Goal: Task Accomplishment & Management: Use online tool/utility

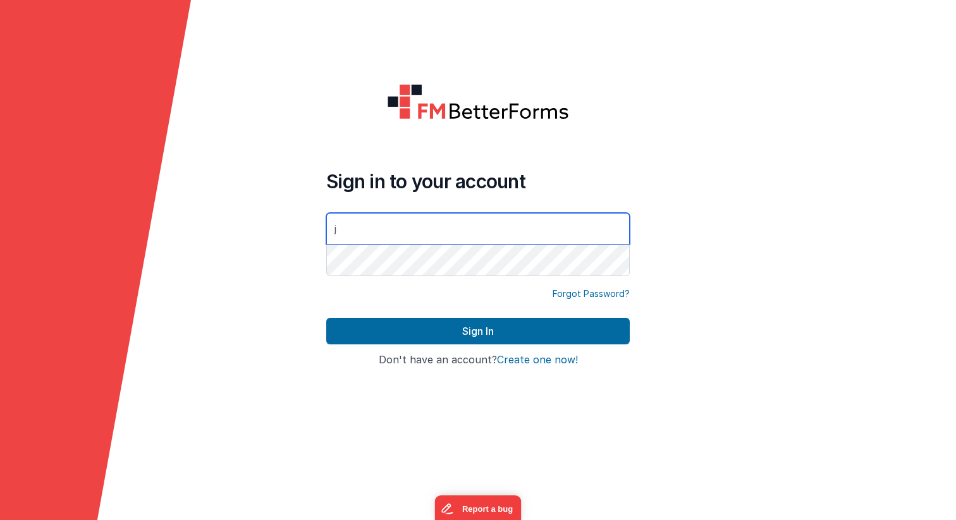
type input "[PERSON_NAME][EMAIL_ADDRESS][DOMAIN_NAME]"
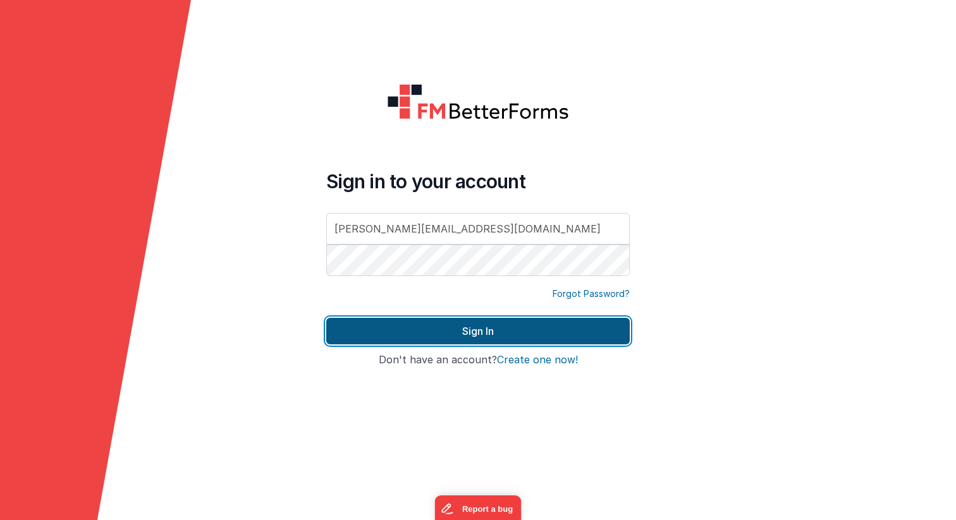
click at [494, 329] on button "Sign In" at bounding box center [477, 331] width 303 height 27
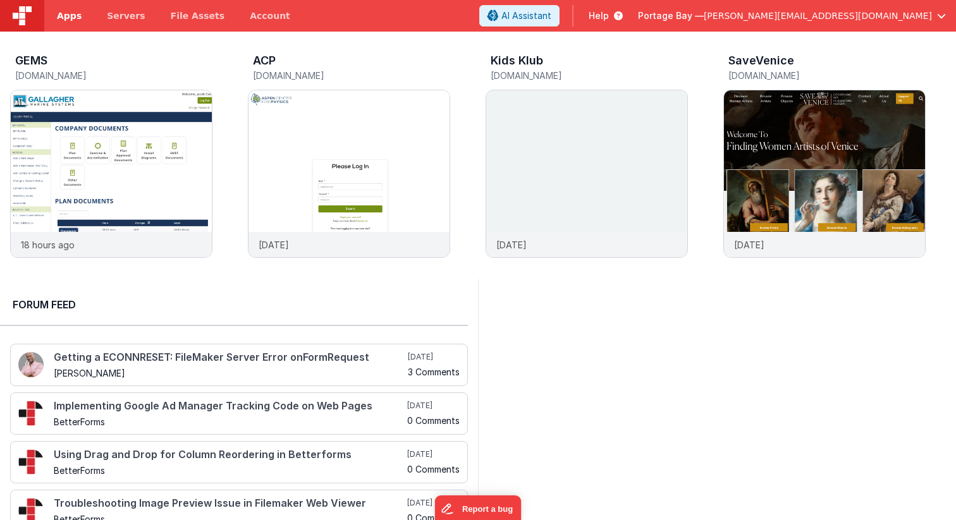
click at [68, 14] on span "Apps" at bounding box center [69, 15] width 25 height 13
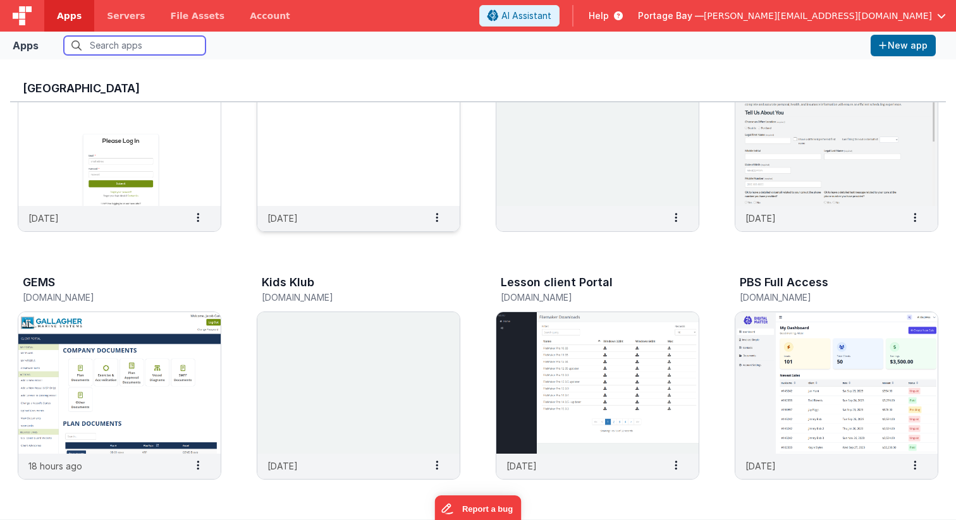
scroll to position [104, 0]
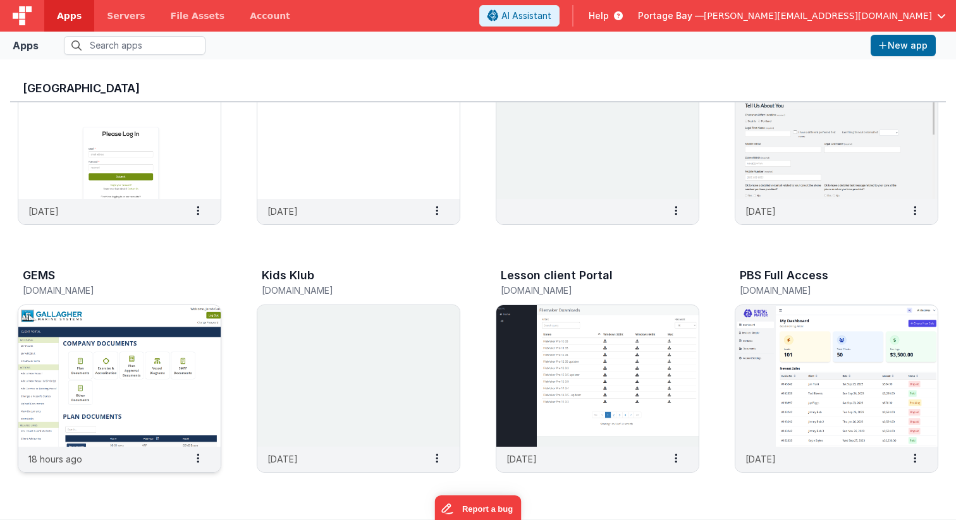
click at [171, 350] on img at bounding box center [119, 376] width 202 height 142
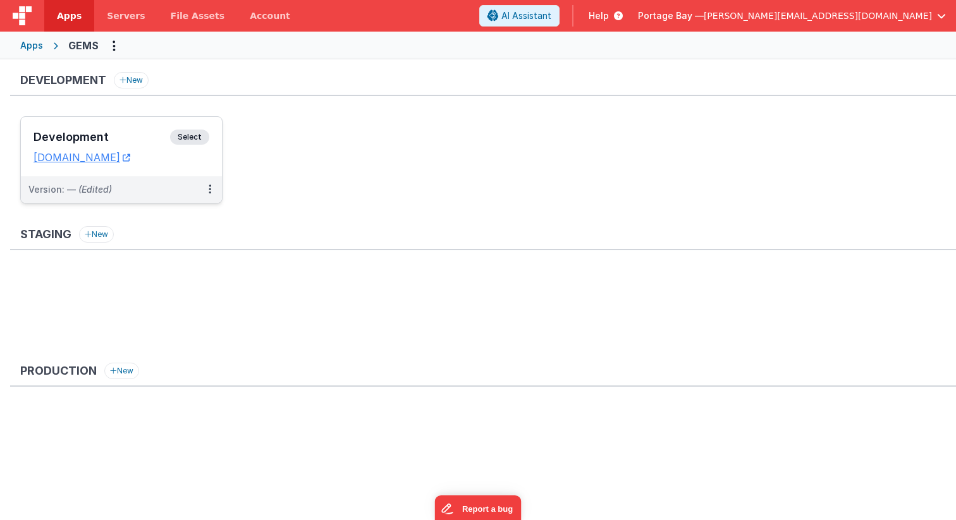
click at [188, 134] on span "Select" at bounding box center [189, 137] width 39 height 15
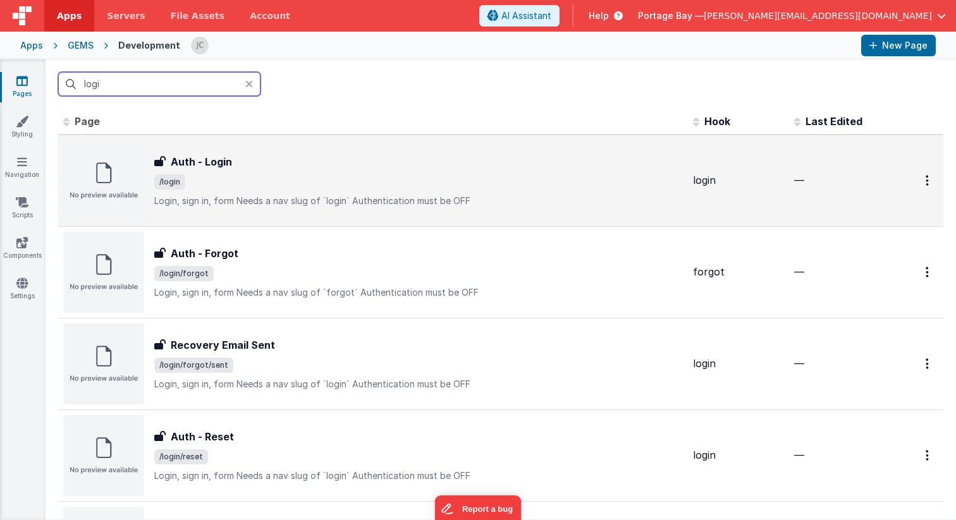
type input "logi"
click at [393, 177] on span "/login" at bounding box center [418, 181] width 528 height 15
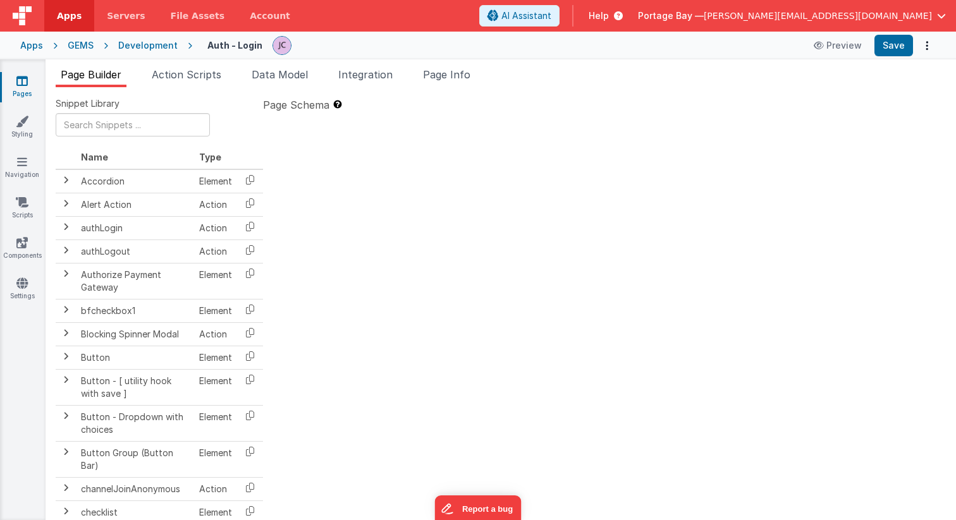
type textarea "Login, sign in, form Needs a nav slug of `login` Authentication must be OFF"
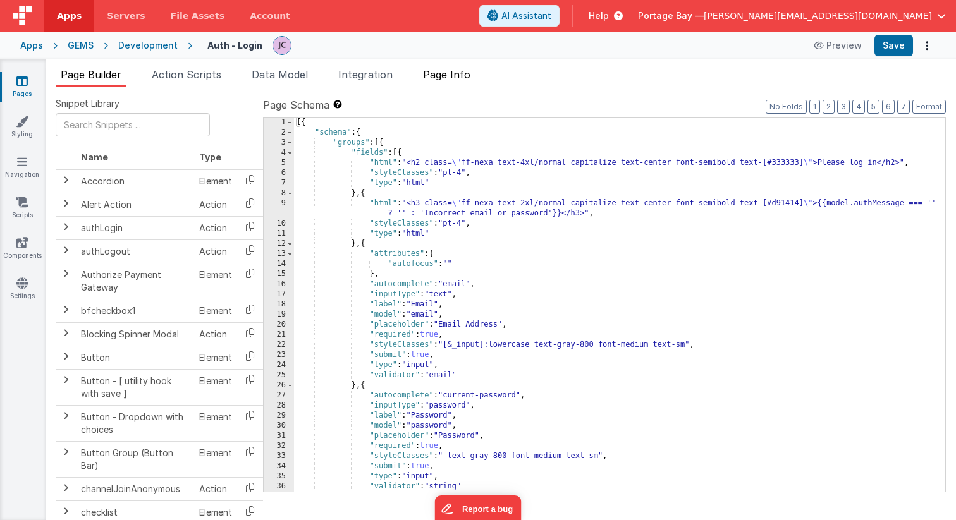
click at [470, 69] on span "Page Info" at bounding box center [446, 74] width 47 height 13
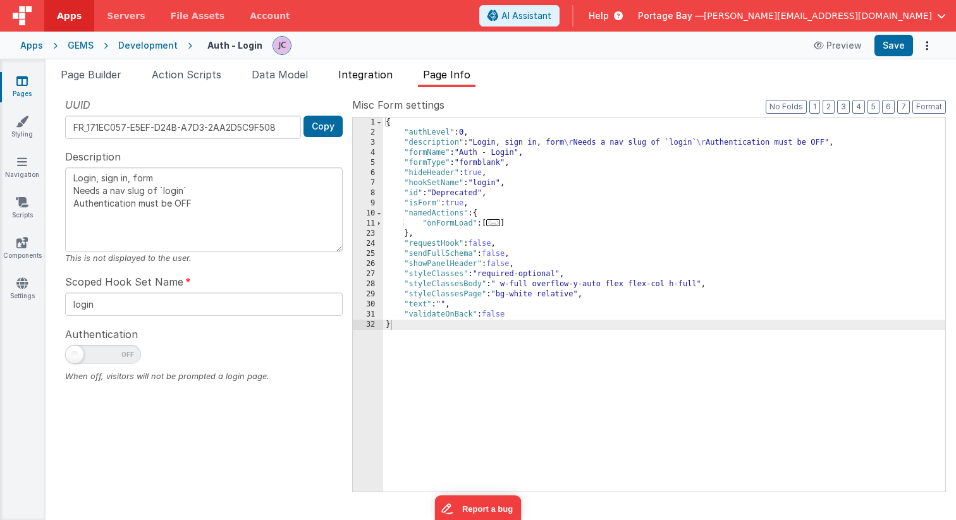
click at [363, 76] on span "Integration" at bounding box center [365, 74] width 54 height 13
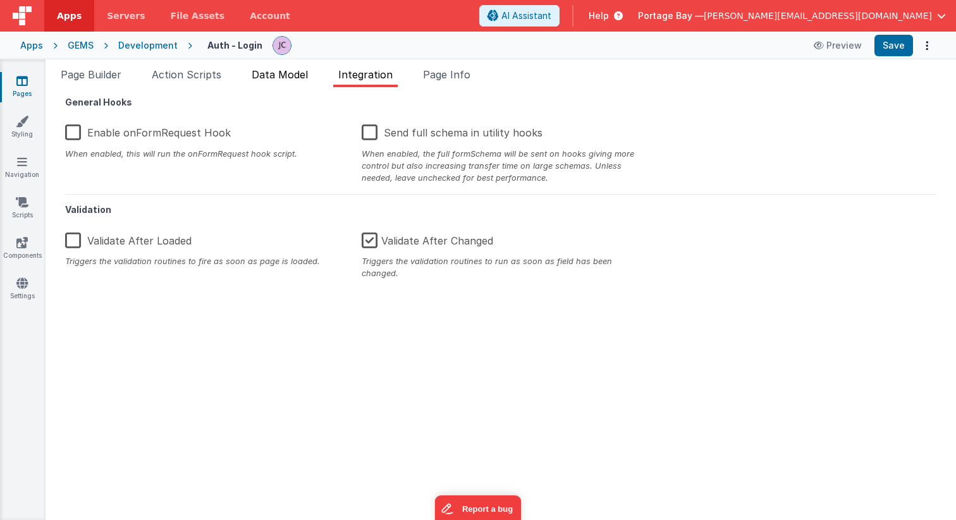
click at [273, 70] on span "Data Model" at bounding box center [280, 74] width 56 height 13
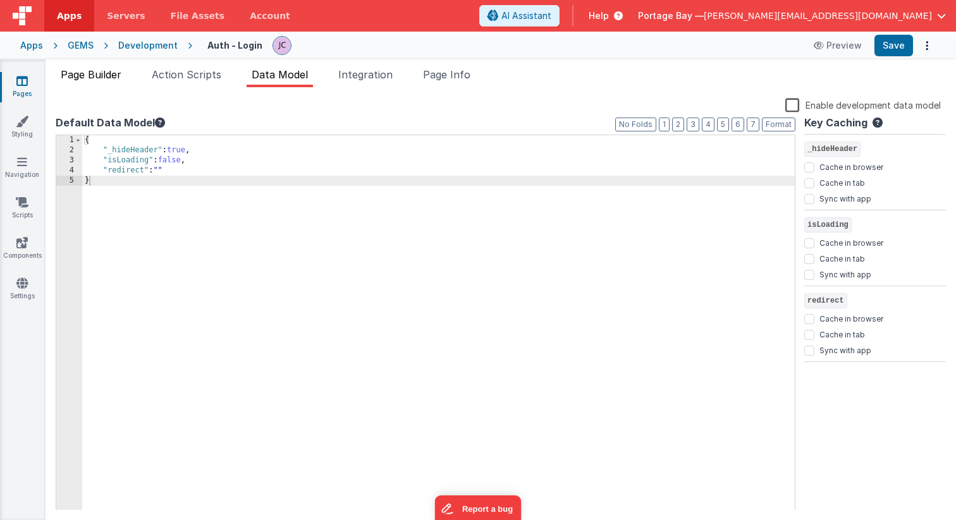
click at [105, 78] on span "Page Builder" at bounding box center [91, 74] width 61 height 13
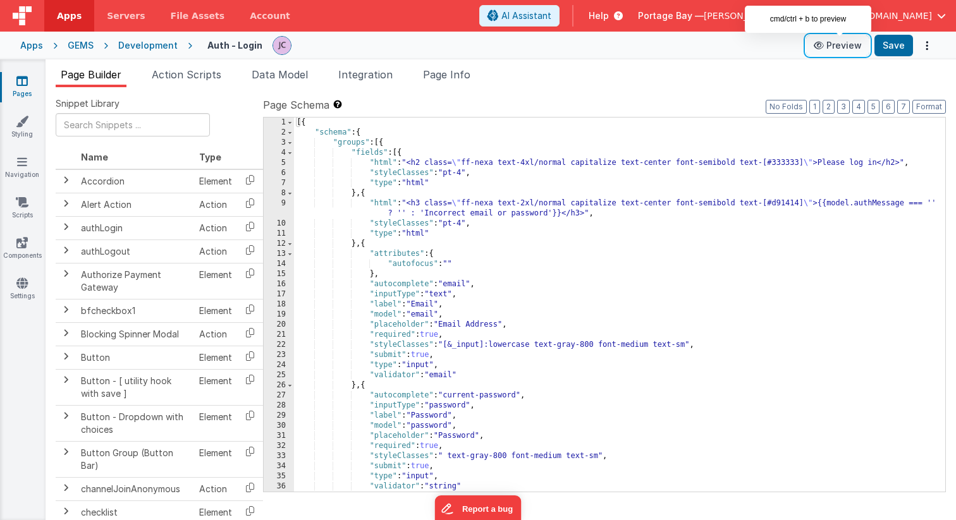
click at [822, 43] on icon at bounding box center [819, 45] width 13 height 9
click at [70, 16] on span "Apps" at bounding box center [69, 15] width 25 height 13
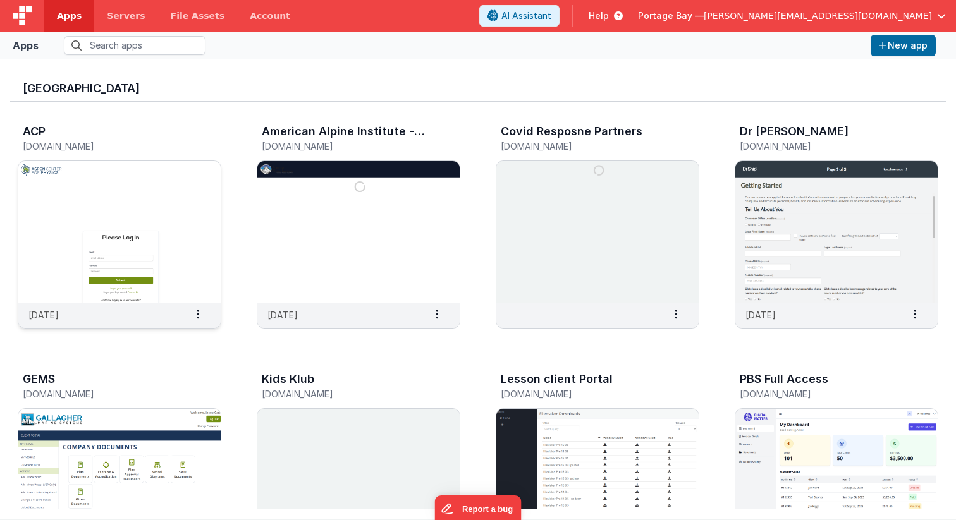
click at [176, 192] on img at bounding box center [119, 232] width 202 height 142
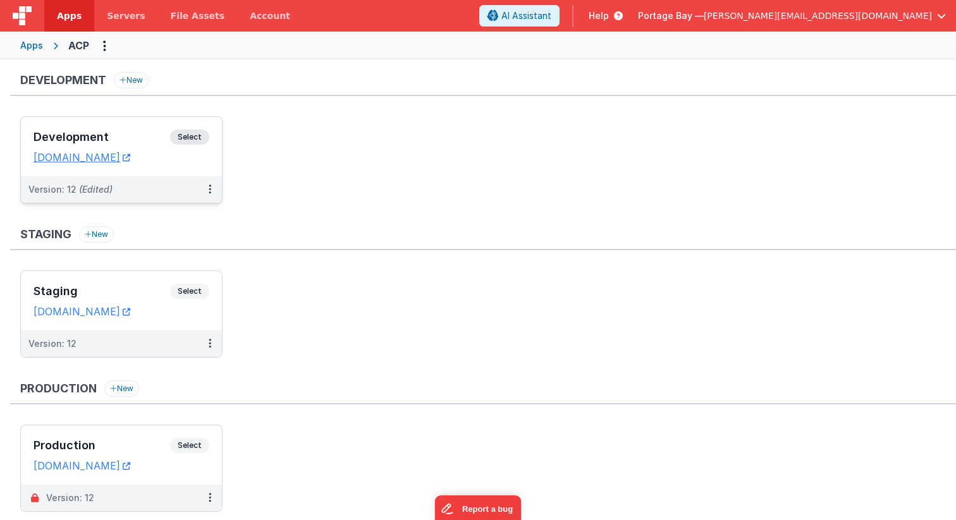
click at [202, 133] on span "Select" at bounding box center [189, 137] width 39 height 15
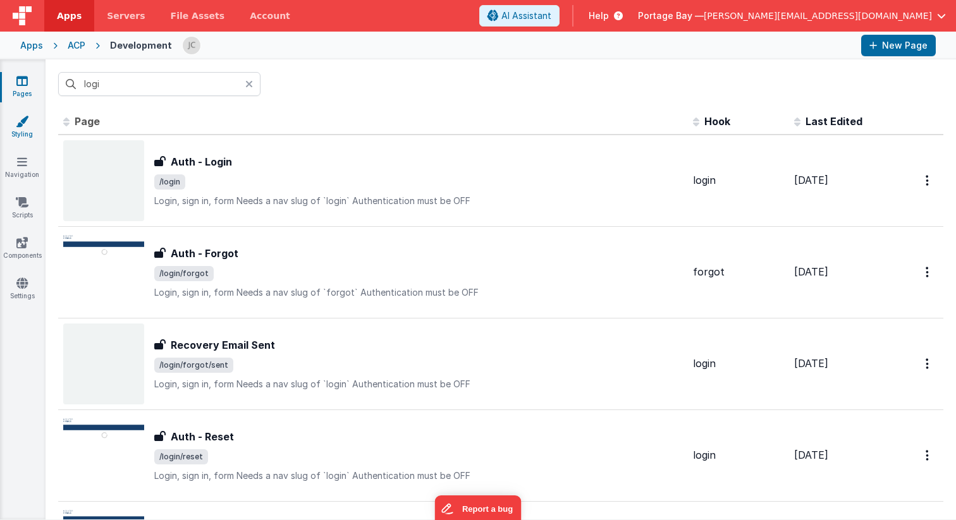
click at [25, 128] on link "Styling" at bounding box center [22, 127] width 46 height 25
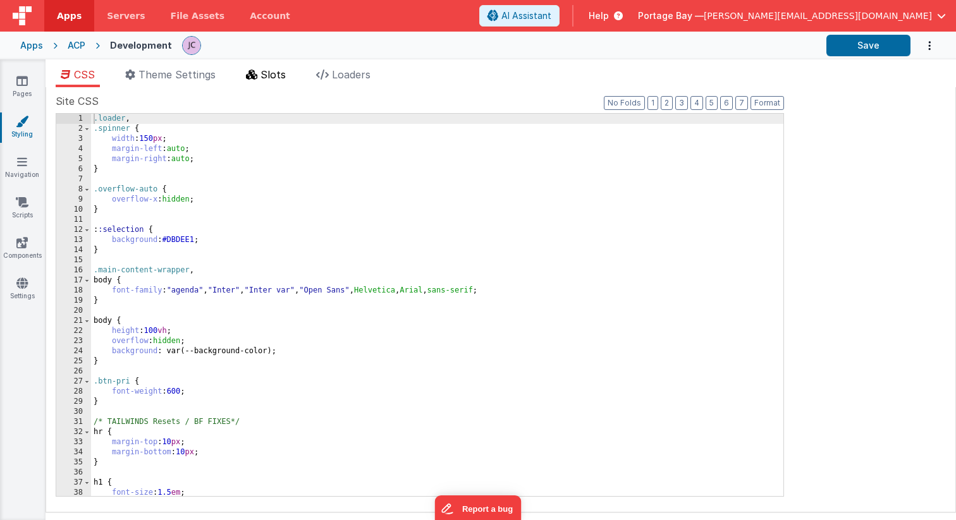
click at [276, 74] on span "Slots" at bounding box center [272, 74] width 25 height 13
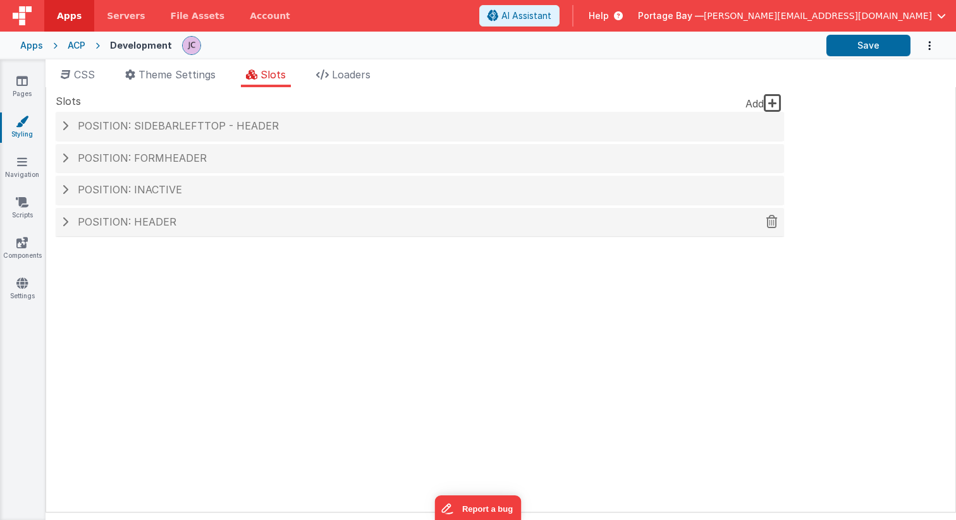
click at [65, 224] on span at bounding box center [65, 222] width 6 height 10
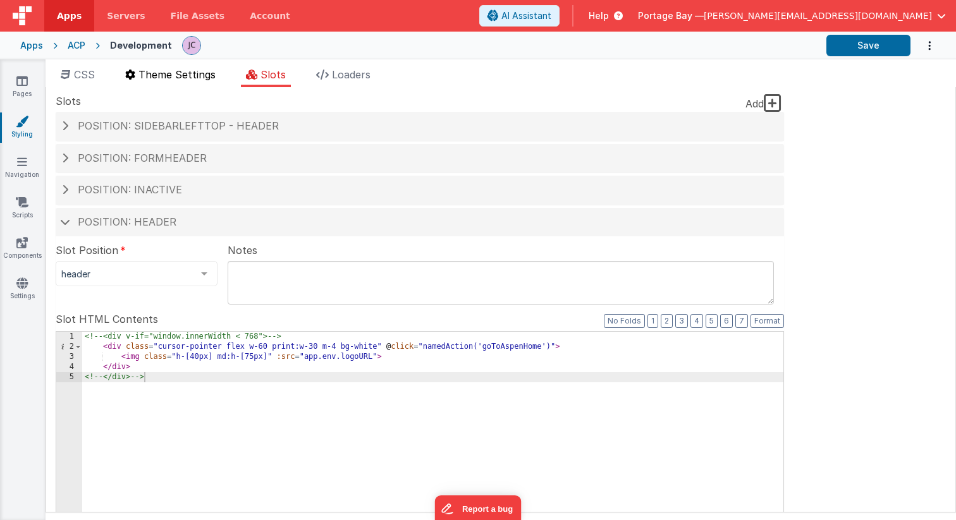
click at [183, 81] on li "Theme Settings" at bounding box center [170, 77] width 100 height 20
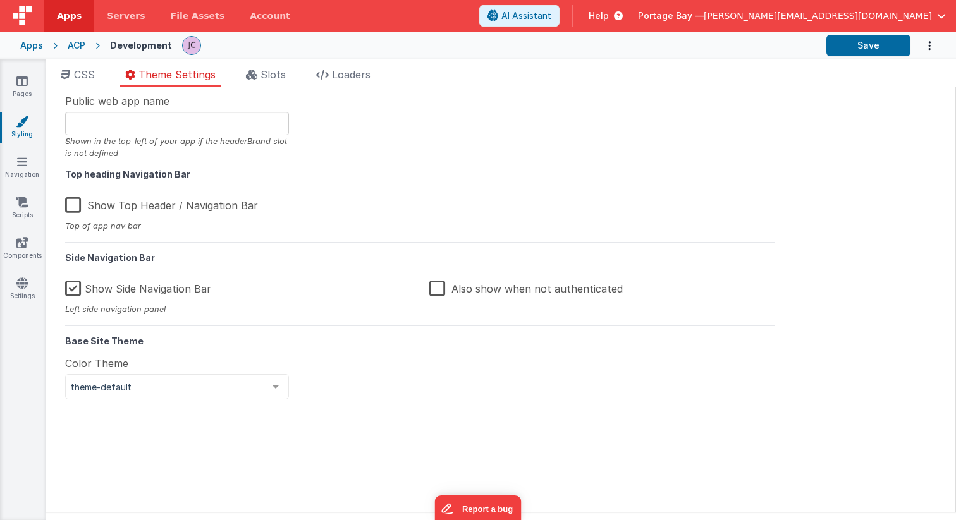
click at [66, 16] on span "Apps" at bounding box center [69, 15] width 25 height 13
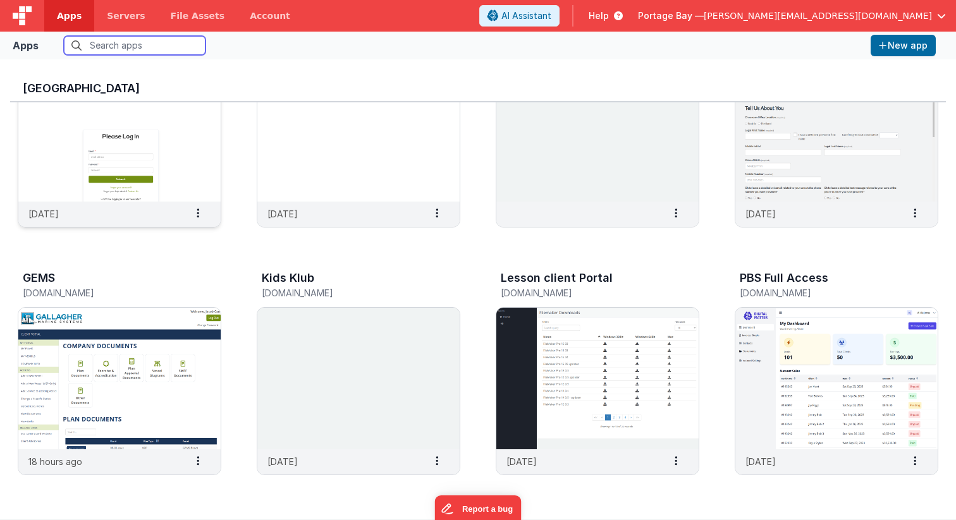
scroll to position [102, 0]
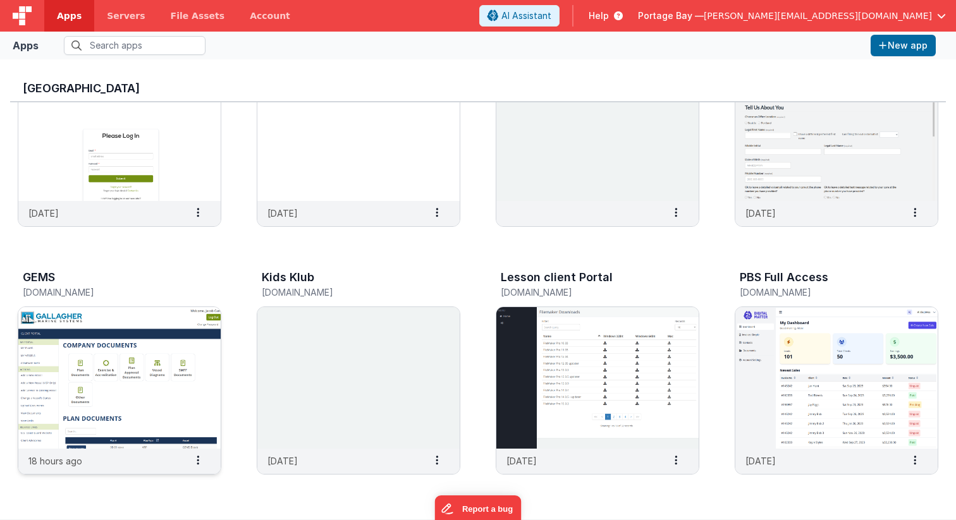
click at [107, 358] on img at bounding box center [119, 378] width 202 height 142
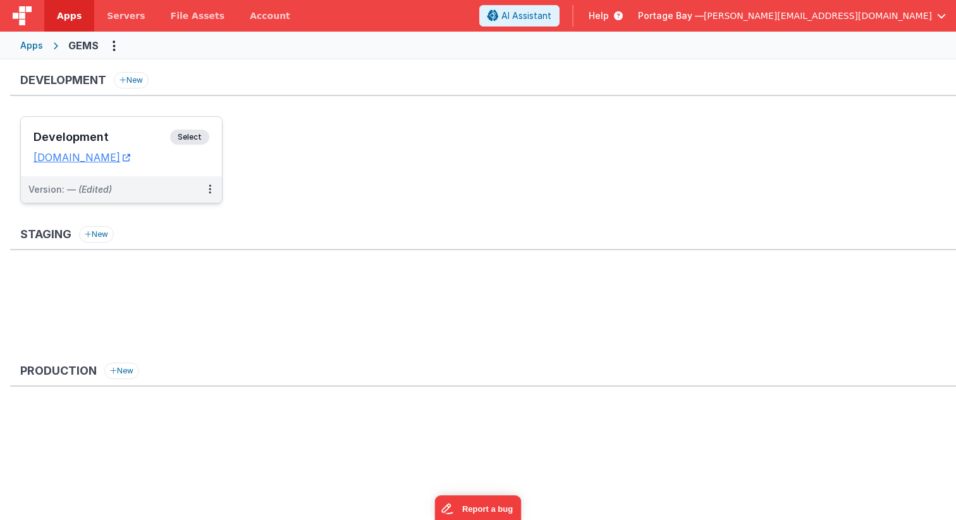
click at [199, 136] on span "Select" at bounding box center [189, 137] width 39 height 15
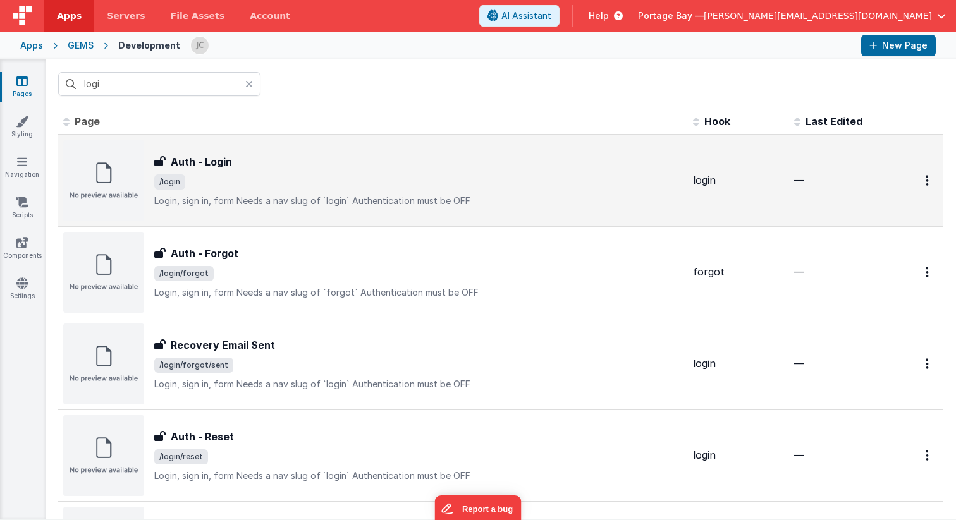
click at [387, 186] on span "/login" at bounding box center [418, 181] width 528 height 15
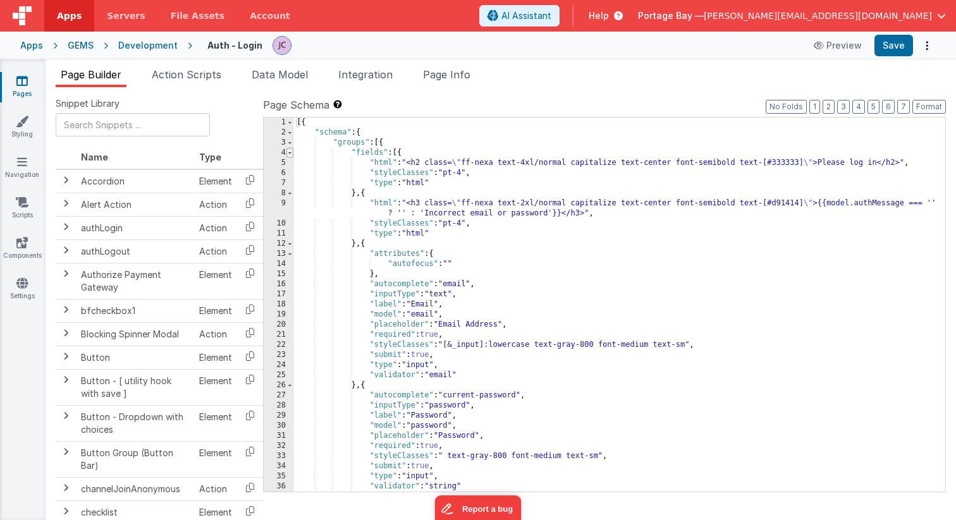
click at [289, 152] on span at bounding box center [289, 153] width 7 height 10
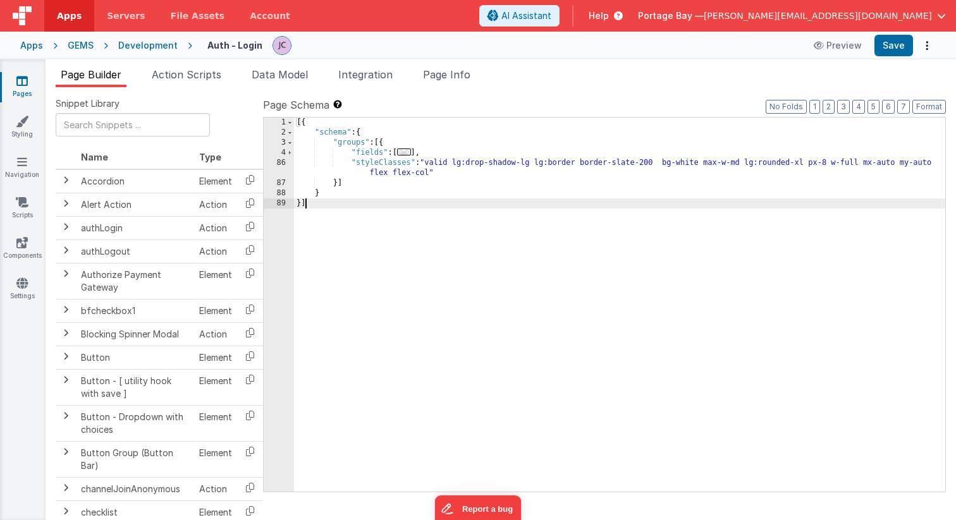
click at [382, 143] on div "[{ "schema" : { "groups" : [{ "fields" : [ ... ] , "styleClasses" : "valid lg:d…" at bounding box center [619, 315] width 651 height 394
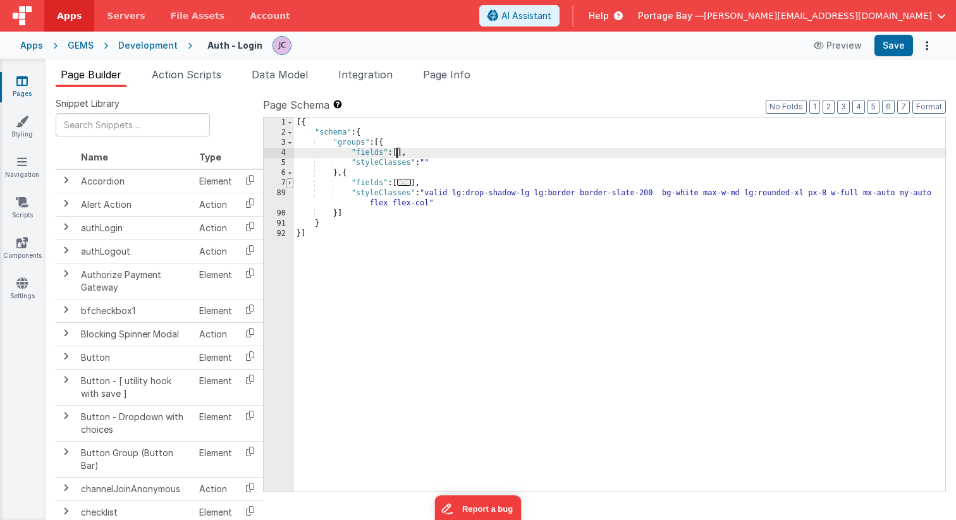
click at [288, 183] on span at bounding box center [289, 183] width 7 height 10
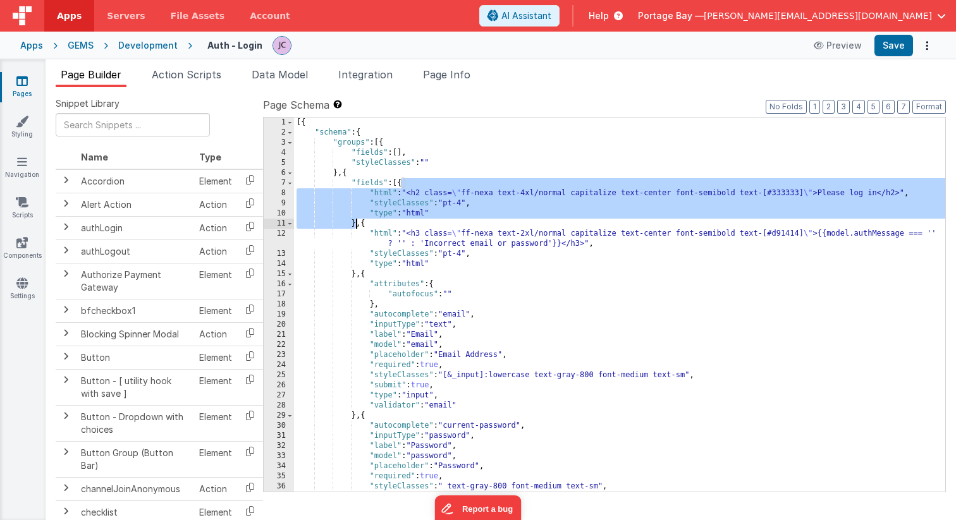
drag, startPoint x: 401, startPoint y: 183, endPoint x: 357, endPoint y: 224, distance: 60.0
click at [357, 224] on div "[{ "schema" : { "groups" : [{ "fields" : [ ] , "styleClasses" : "" } , { "field…" at bounding box center [619, 315] width 651 height 394
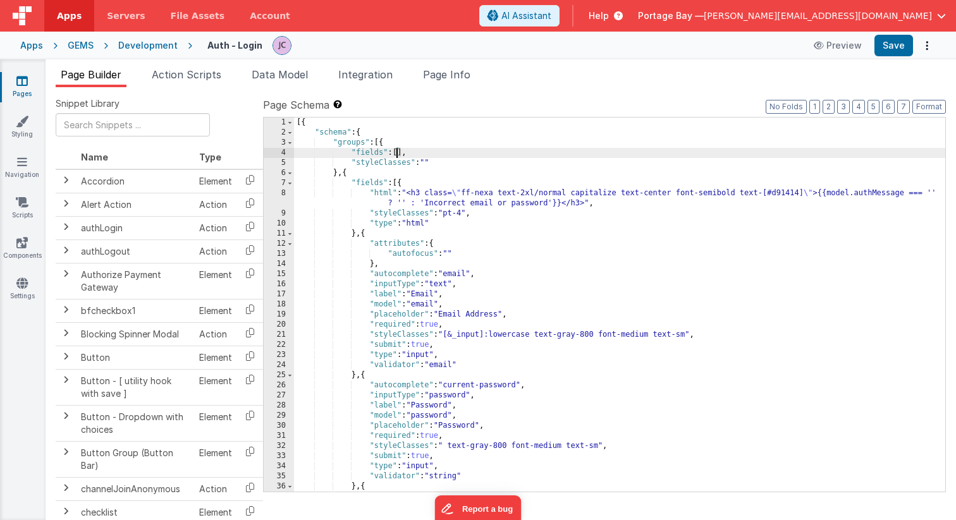
click at [397, 152] on div "[{ "schema" : { "groups" : [{ "fields" : [ ] , "styleClasses" : "" } , { "field…" at bounding box center [619, 315] width 651 height 394
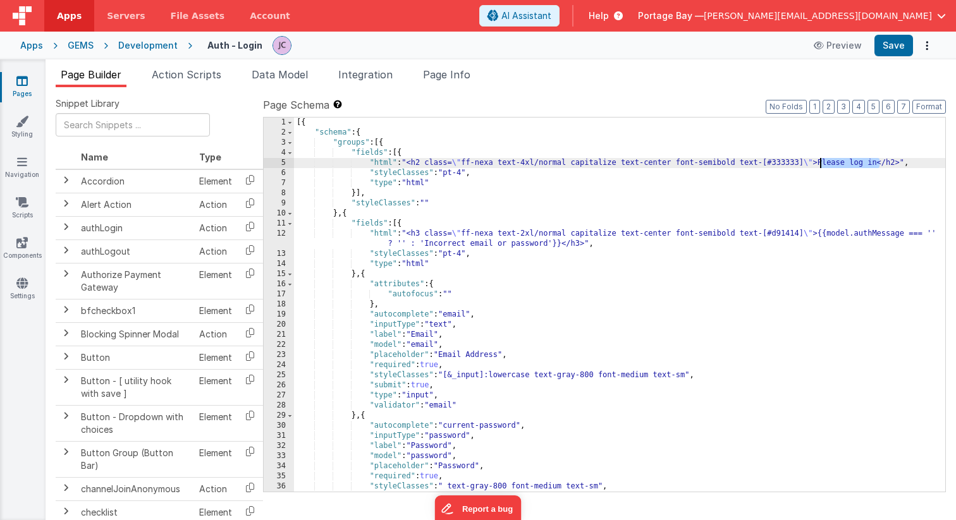
drag, startPoint x: 880, startPoint y: 161, endPoint x: 822, endPoint y: 163, distance: 58.2
click at [822, 163] on div "[{ "schema" : { "groups" : [{ "fields" : [{ "html" : "<h2 class= \" ff-nexa tex…" at bounding box center [619, 315] width 651 height 394
drag, startPoint x: 619, startPoint y: 163, endPoint x: 576, endPoint y: 163, distance: 43.0
click at [576, 163] on div "[{ "schema" : { "groups" : [{ "fields" : [{ "html" : "<h2 class= \" ff-nexa tex…" at bounding box center [619, 315] width 651 height 394
click at [598, 163] on div "[{ "schema" : { "groups" : [{ "fields" : [{ "html" : "<h2 class= \" ff-nexa tex…" at bounding box center [619, 315] width 651 height 394
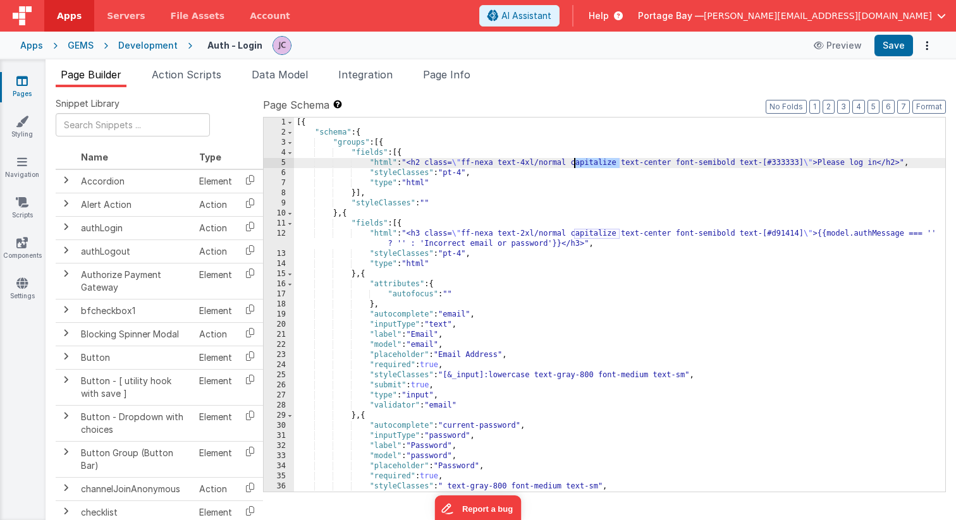
drag, startPoint x: 619, startPoint y: 162, endPoint x: 575, endPoint y: 162, distance: 43.6
click at [575, 162] on div "[{ "schema" : { "groups" : [{ "fields" : [{ "html" : "<h2 class= \" ff-nexa tex…" at bounding box center [619, 315] width 651 height 394
drag, startPoint x: 875, startPoint y: 162, endPoint x: 817, endPoint y: 166, distance: 58.9
click at [817, 166] on div "[{ "schema" : { "groups" : [{ "fields" : [{ "html" : "<h2 class= \" ff-nexa tex…" at bounding box center [619, 315] width 651 height 394
click at [503, 163] on div "[{ "schema" : { "groups" : [{ "fields" : [{ "html" : "<h2 class= \" ff-nexa tex…" at bounding box center [619, 315] width 651 height 394
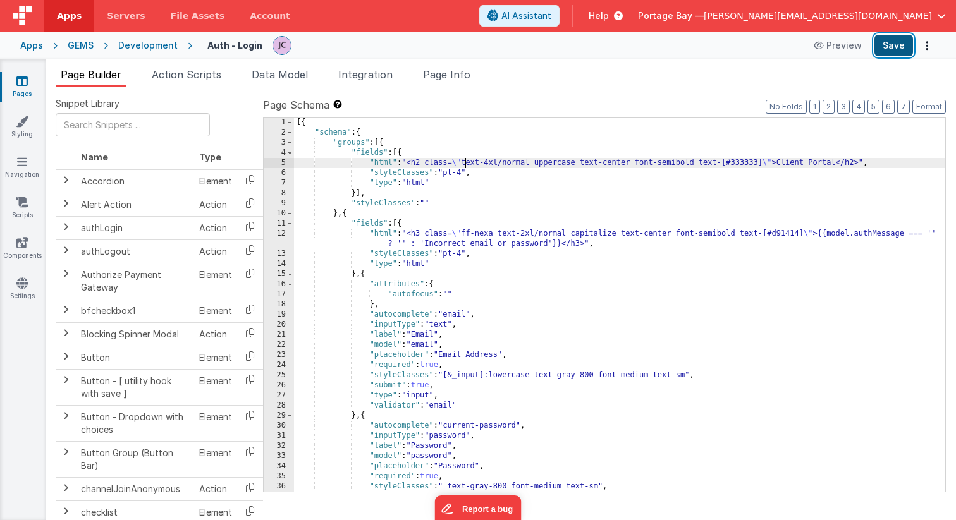
click at [892, 48] on button "Save" at bounding box center [893, 45] width 39 height 21
drag, startPoint x: 764, startPoint y: 162, endPoint x: 726, endPoint y: 163, distance: 37.9
click at [726, 163] on div "[{ "schema" : { "groups" : [{ "fields" : [{ "html" : "<h2 class= \" text-4xl/no…" at bounding box center [619, 315] width 651 height 394
click at [892, 42] on button "Save" at bounding box center [893, 45] width 39 height 21
click at [453, 75] on span "Page Info" at bounding box center [446, 74] width 47 height 13
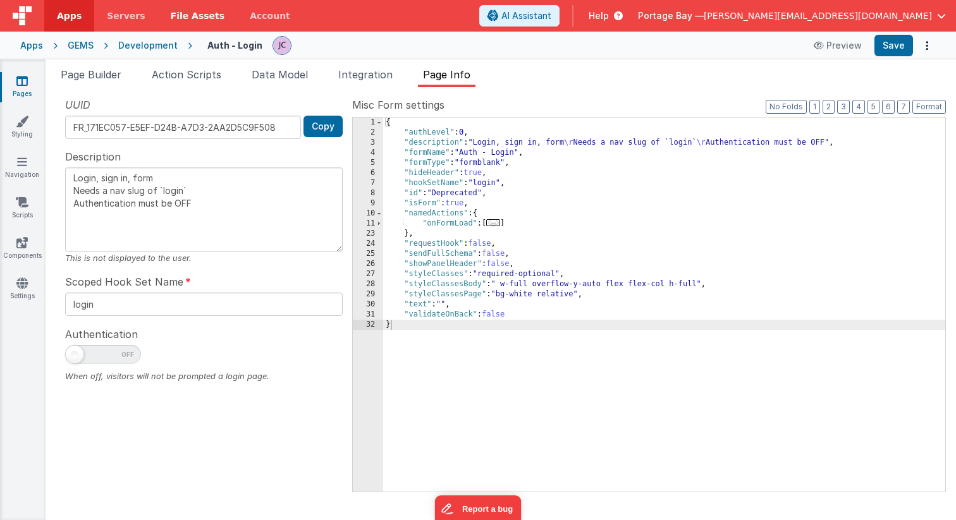
click at [190, 11] on span "File Assets" at bounding box center [198, 15] width 54 height 13
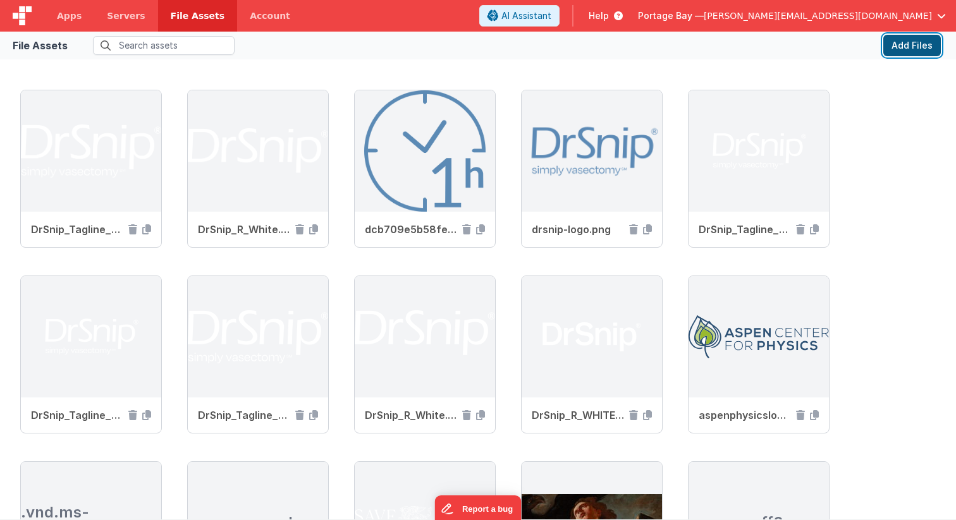
click at [911, 47] on button "Add Files" at bounding box center [912, 45] width 58 height 21
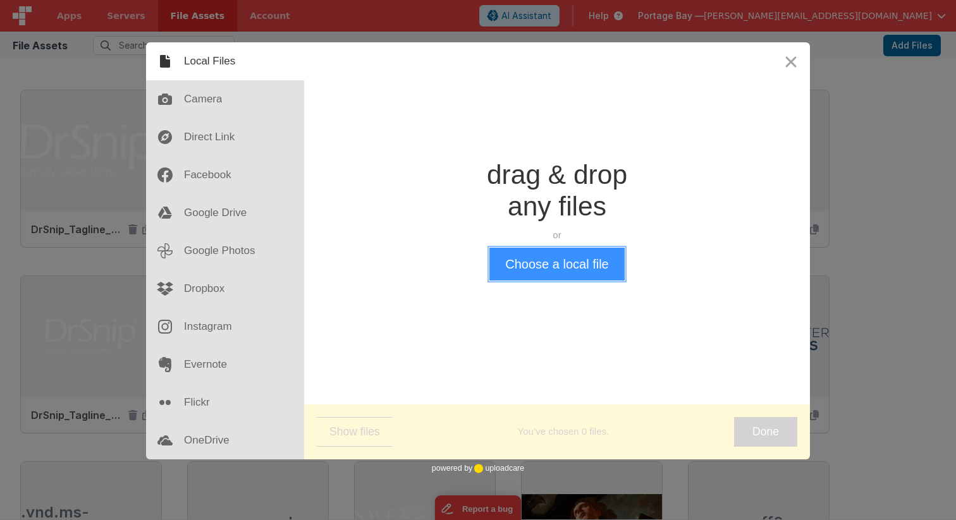
click at [568, 267] on button "Choose a local file" at bounding box center [556, 264] width 135 height 33
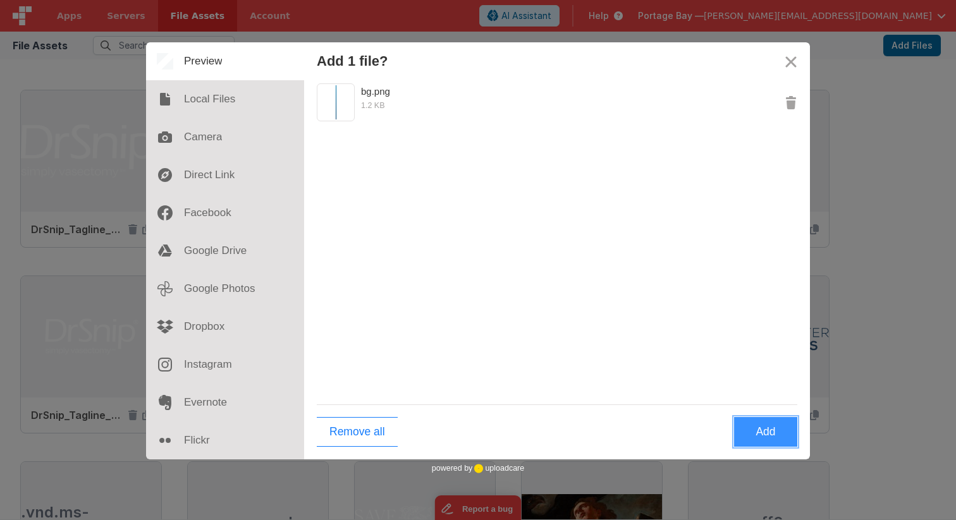
click at [767, 432] on button "Add" at bounding box center [765, 432] width 63 height 30
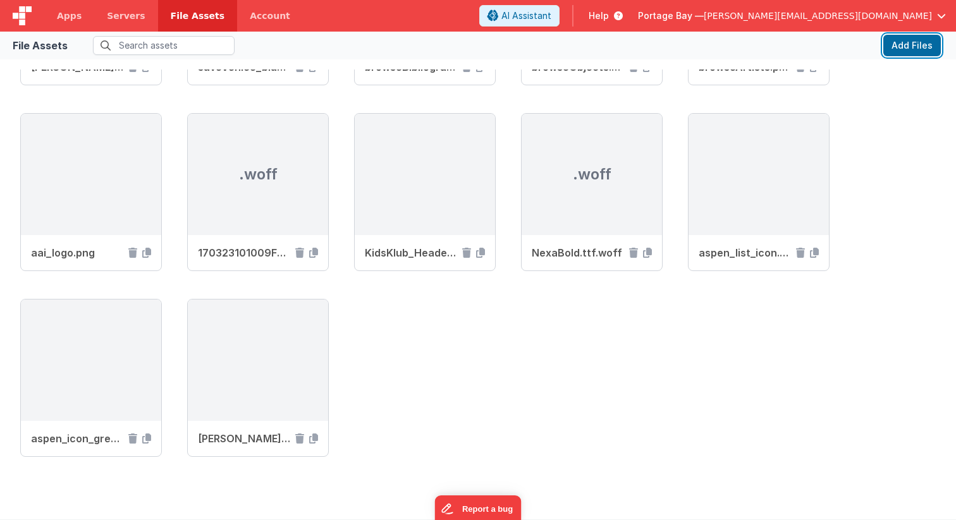
scroll to position [756, 0]
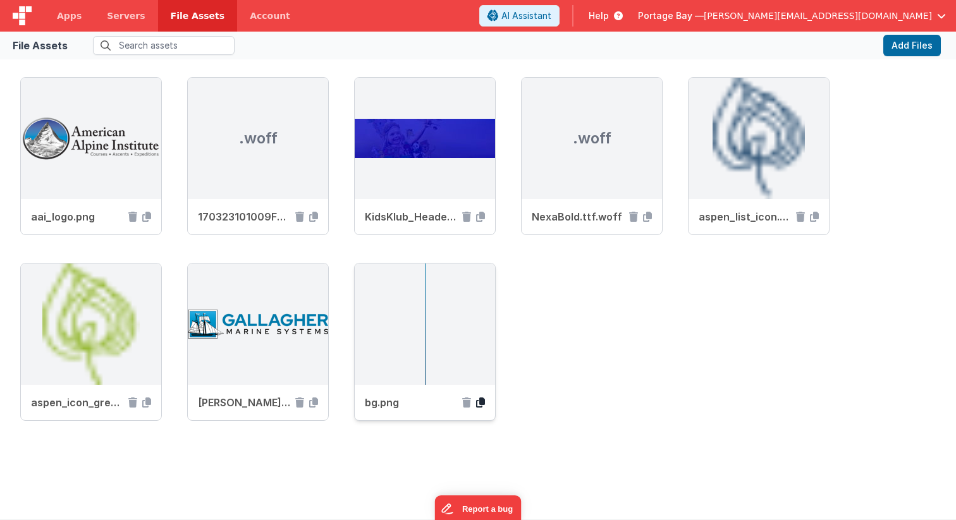
click at [480, 401] on icon at bounding box center [480, 403] width 9 height 10
click at [68, 13] on span "Apps" at bounding box center [69, 15] width 25 height 13
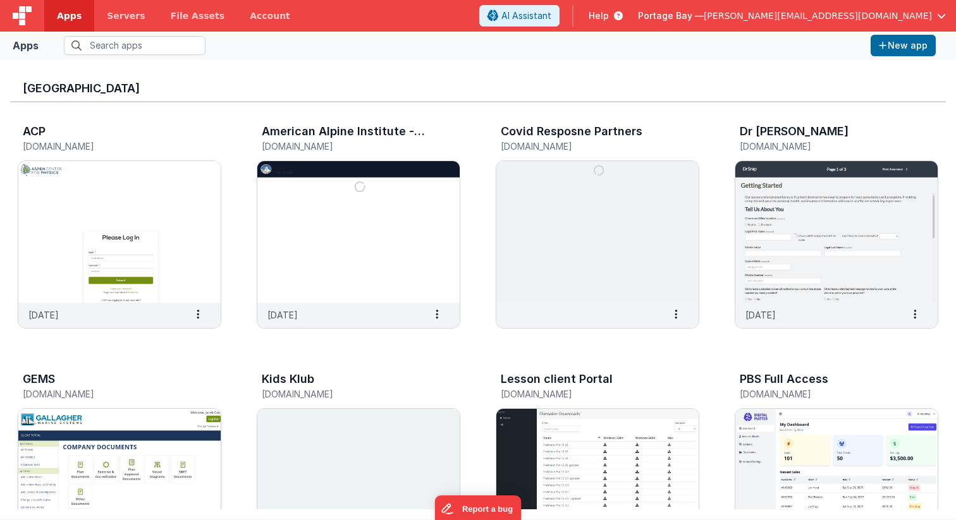
click at [138, 434] on img at bounding box center [119, 480] width 202 height 142
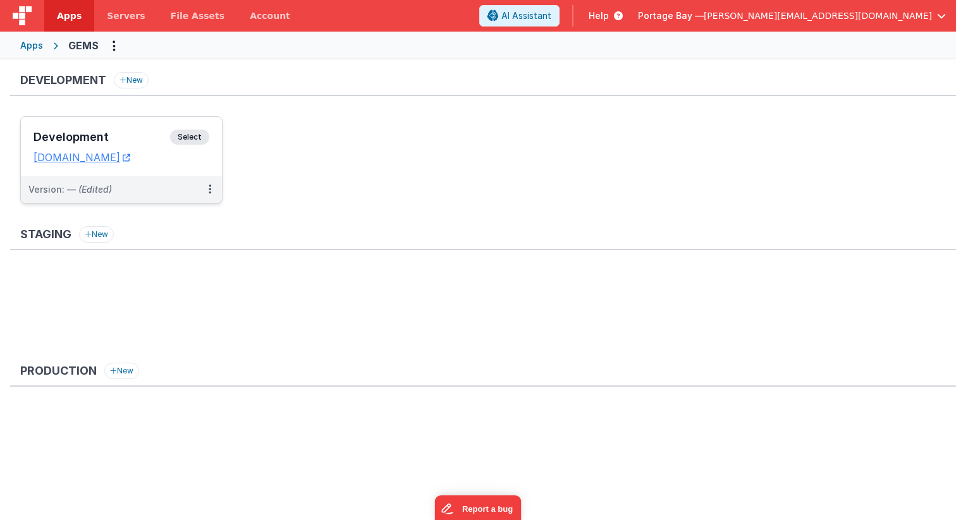
click at [189, 138] on span "Select" at bounding box center [189, 137] width 39 height 15
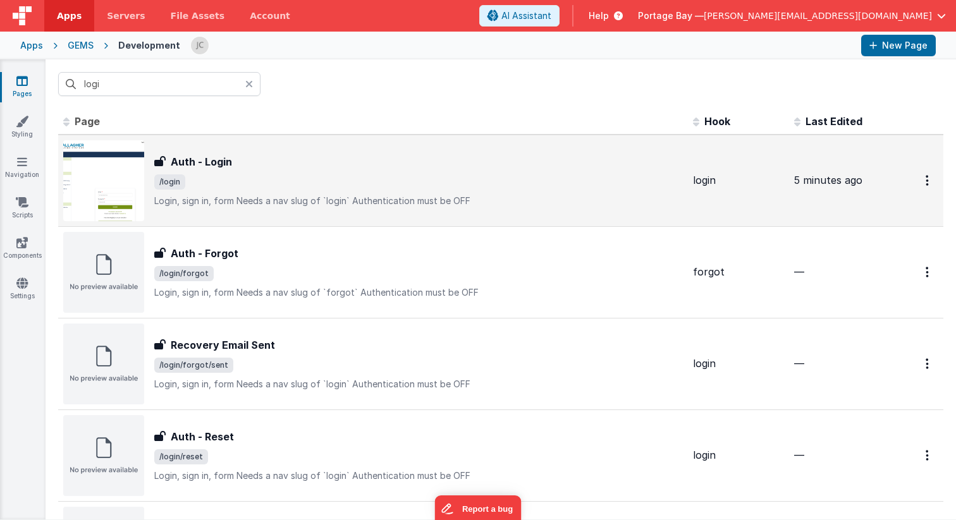
click at [336, 163] on div "Auth - Login" at bounding box center [418, 161] width 528 height 15
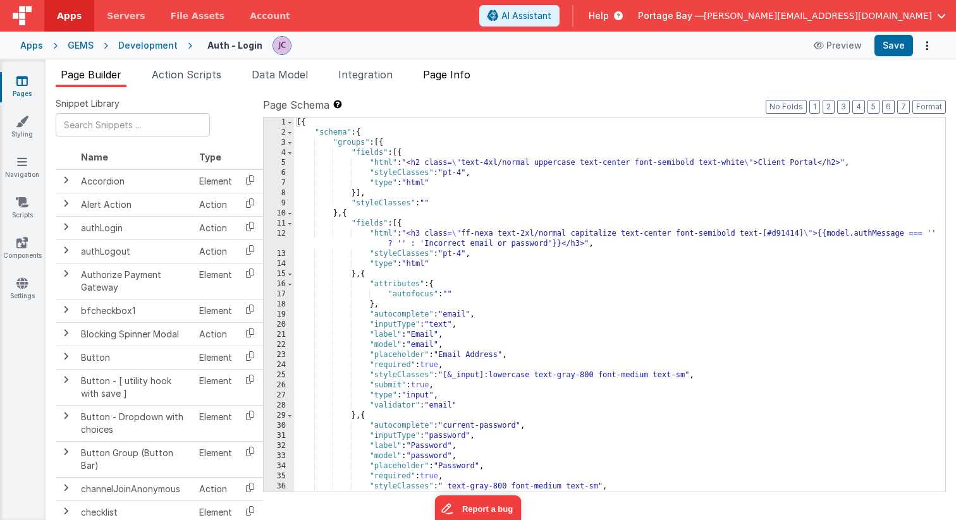
click at [446, 74] on span "Page Info" at bounding box center [446, 74] width 47 height 13
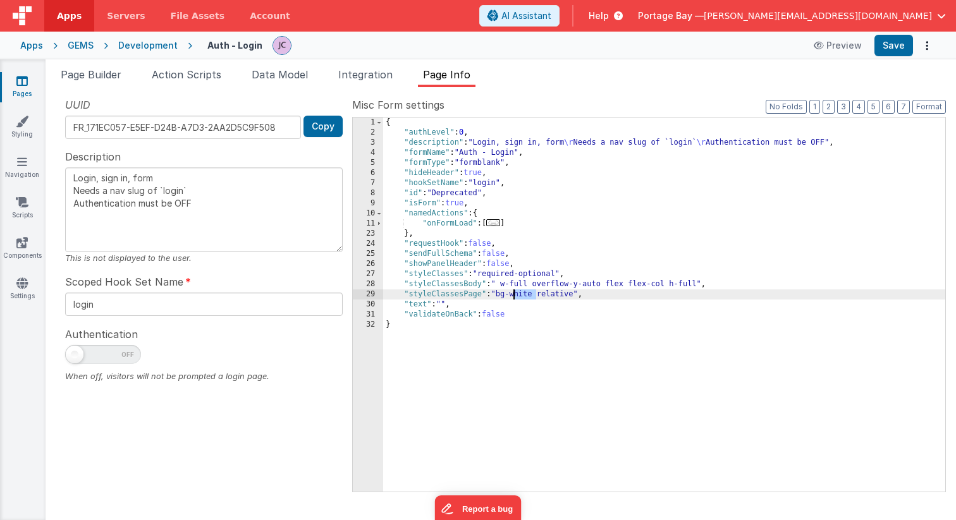
drag, startPoint x: 536, startPoint y: 293, endPoint x: 515, endPoint y: 294, distance: 21.5
click at [515, 294] on div "{ "authLevel" : 0 , "description" : "Login, sign in, form \r Needs a nav slug o…" at bounding box center [664, 315] width 562 height 394
type textarea "Login, sign in, form Needs a nav slug of `login` Authentication must be OFF"
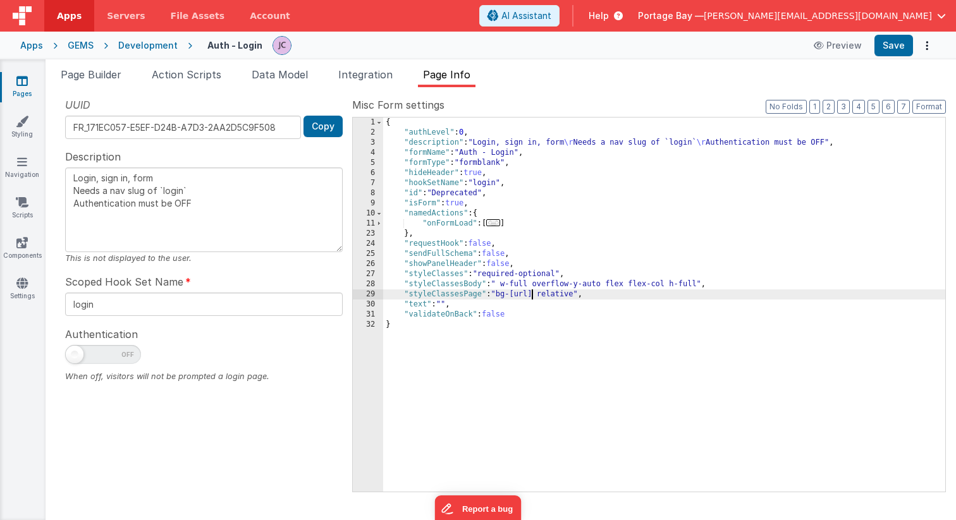
type textarea "Login, sign in, form Needs a nav slug of `login` Authentication must be OFF"
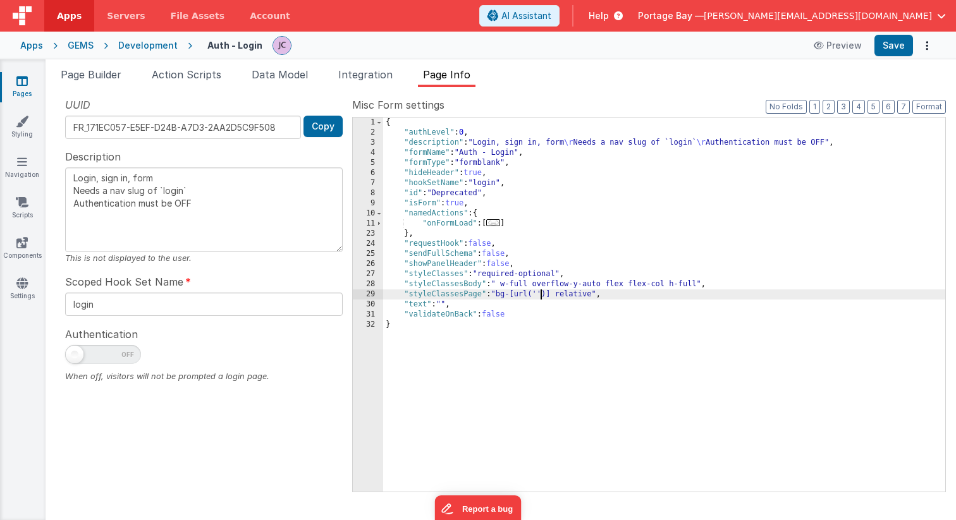
type textarea "Login, sign in, form Needs a nav slug of `login` Authentication must be OFF"
click at [892, 48] on button "Save" at bounding box center [893, 45] width 39 height 21
click at [90, 75] on span "Page Builder" at bounding box center [91, 74] width 61 height 13
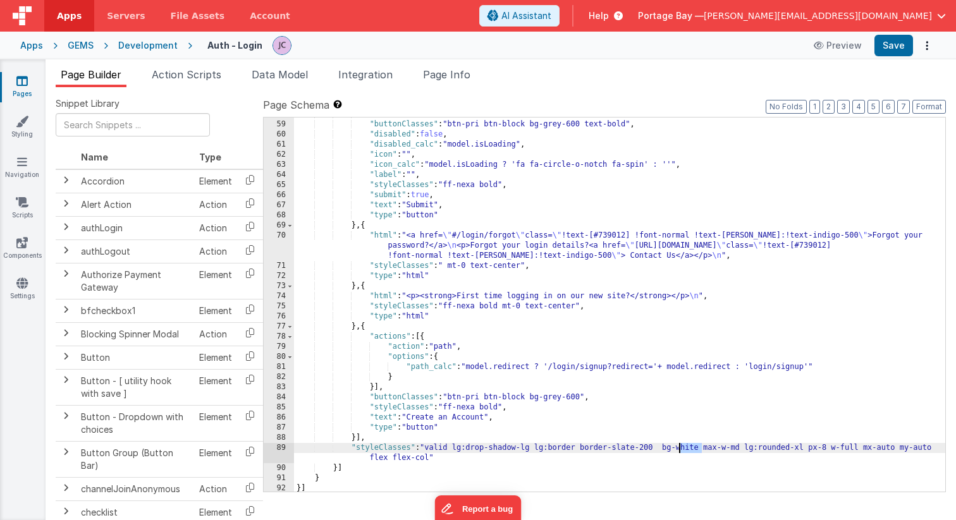
scroll to position [595, 0]
drag, startPoint x: 701, startPoint y: 444, endPoint x: 681, endPoint y: 446, distance: 20.3
click at [681, 446] on div "}] , "buttonClasses" : "btn-pri btn-block bg-grey-600 text-bold" , "disabled" :…" at bounding box center [619, 306] width 651 height 394
click at [743, 446] on div "}] , "buttonClasses" : "btn-pri btn-block bg-grey-600 text-bold" , "disabled" :…" at bounding box center [619, 306] width 651 height 394
click at [889, 44] on button "Save" at bounding box center [893, 45] width 39 height 21
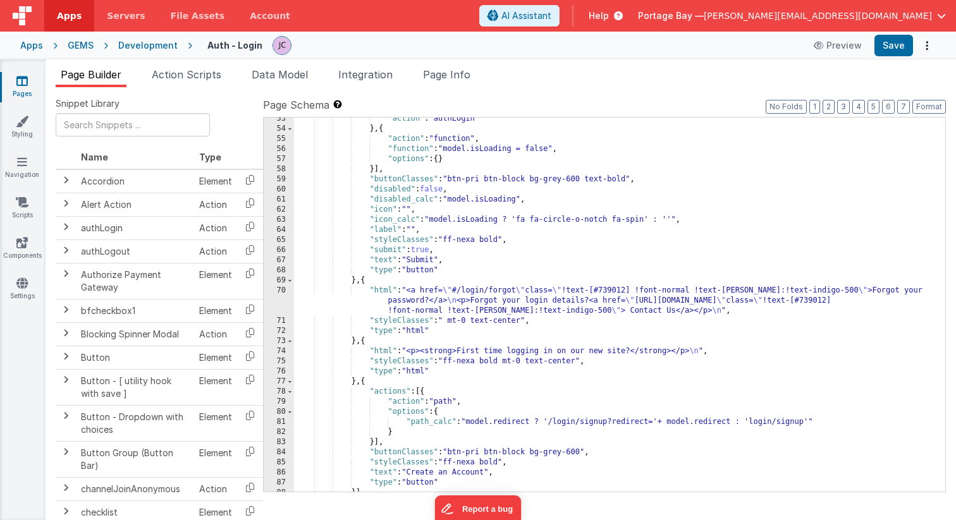
scroll to position [597, 0]
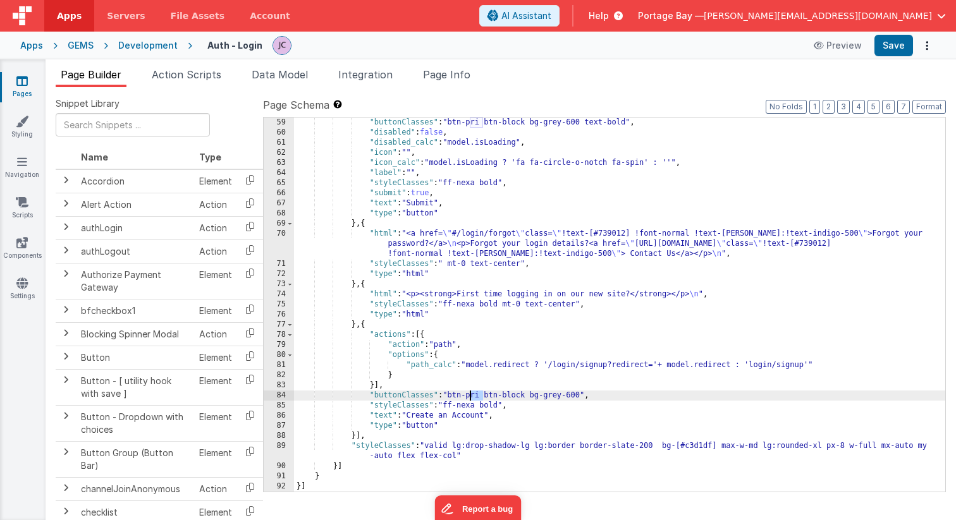
drag, startPoint x: 483, startPoint y: 393, endPoint x: 470, endPoint y: 394, distance: 12.7
click at [470, 394] on div ""buttonClasses" : "btn-pri btn-block bg-grey-600 text-bold" , "disabled" : fals…" at bounding box center [619, 315] width 651 height 394
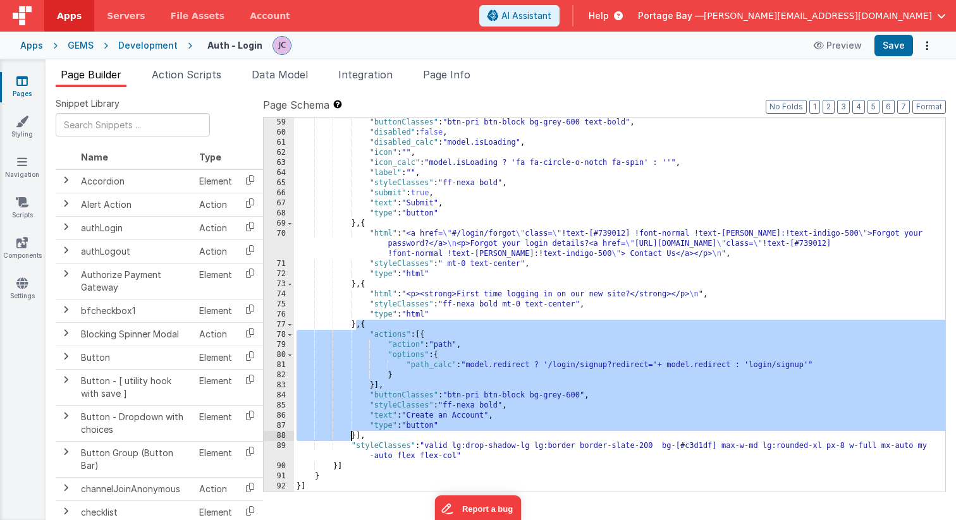
drag, startPoint x: 356, startPoint y: 326, endPoint x: 353, endPoint y: 432, distance: 105.6
click at [353, 432] on div ""buttonClasses" : "btn-pri btn-block bg-grey-600 text-bold" , "disabled" : fals…" at bounding box center [619, 315] width 651 height 394
drag, startPoint x: 355, startPoint y: 326, endPoint x: 356, endPoint y: 438, distance: 111.9
click at [356, 438] on div ""buttonClasses" : "btn-pri btn-block bg-grey-600 text-bold" , "disabled" : fals…" at bounding box center [619, 315] width 651 height 394
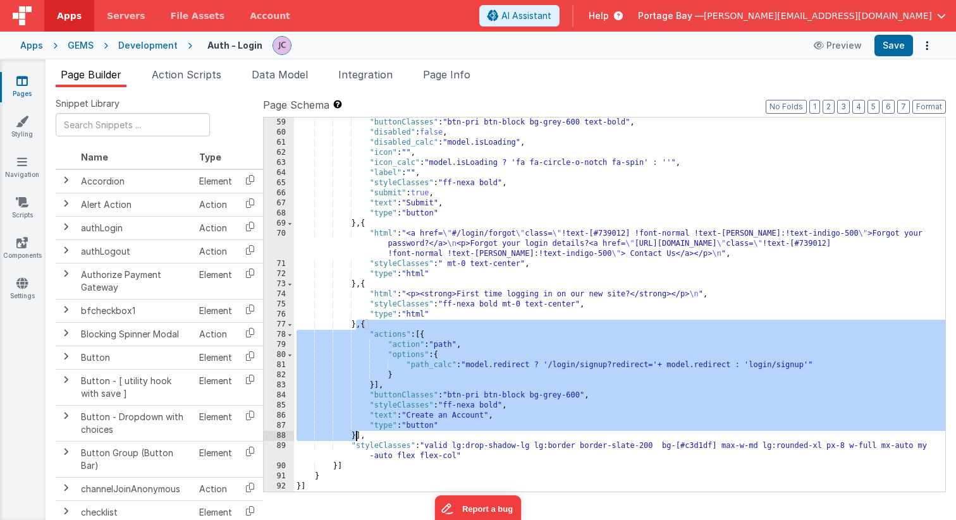
scroll to position [485, 0]
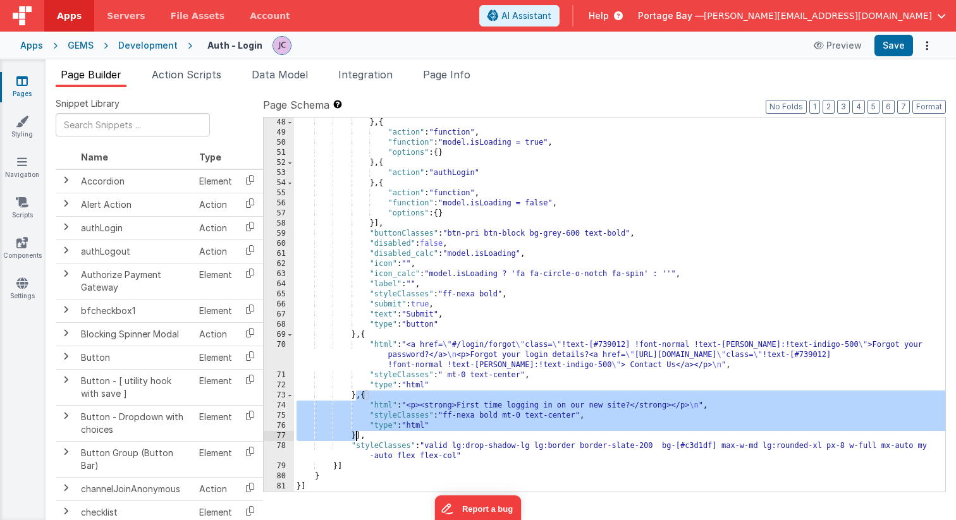
drag, startPoint x: 356, startPoint y: 397, endPoint x: 356, endPoint y: 435, distance: 38.6
click at [356, 435] on div "} , { "action" : "function" , "function" : "model.isLoading = true" , "options"…" at bounding box center [619, 315] width 651 height 394
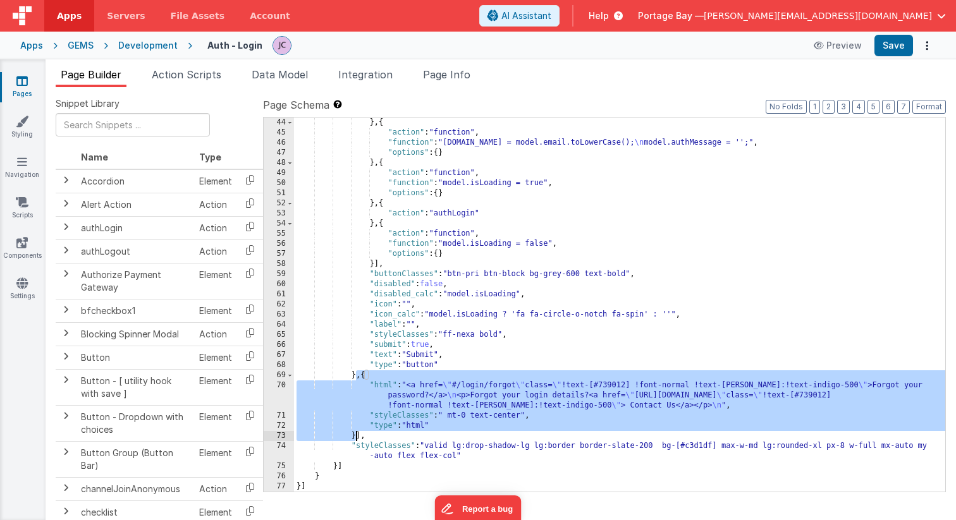
drag, startPoint x: 356, startPoint y: 377, endPoint x: 356, endPoint y: 437, distance: 60.0
click at [356, 437] on div "} , { "action" : "function" , "function" : "[DOMAIN_NAME] = model.email.toLower…" at bounding box center [619, 315] width 651 height 394
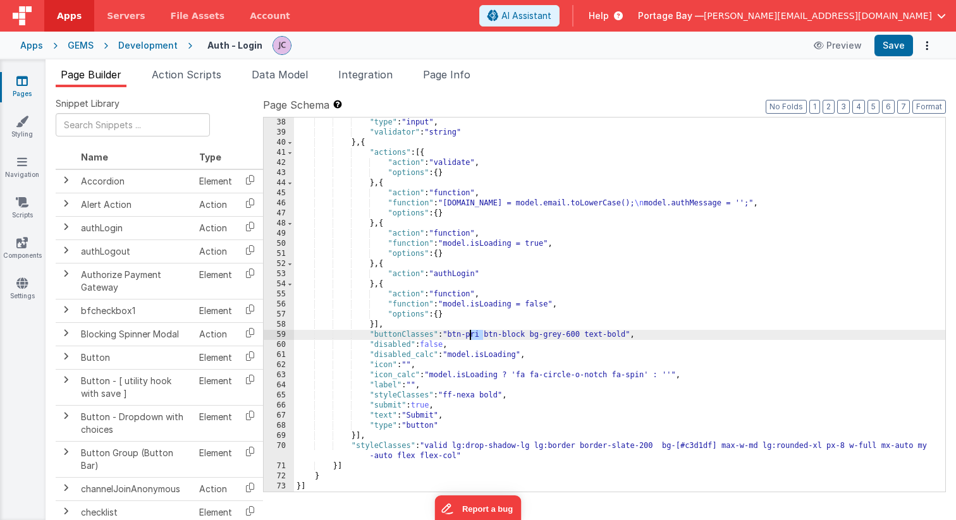
drag, startPoint x: 482, startPoint y: 333, endPoint x: 470, endPoint y: 334, distance: 12.7
click at [470, 334] on div ""type" : "input" , "validator" : "string" } , { "actions" : [{ "action" : "vali…" at bounding box center [619, 315] width 651 height 394
click at [898, 46] on button "Save" at bounding box center [893, 45] width 39 height 21
click at [442, 76] on span "Page Info" at bounding box center [446, 74] width 47 height 13
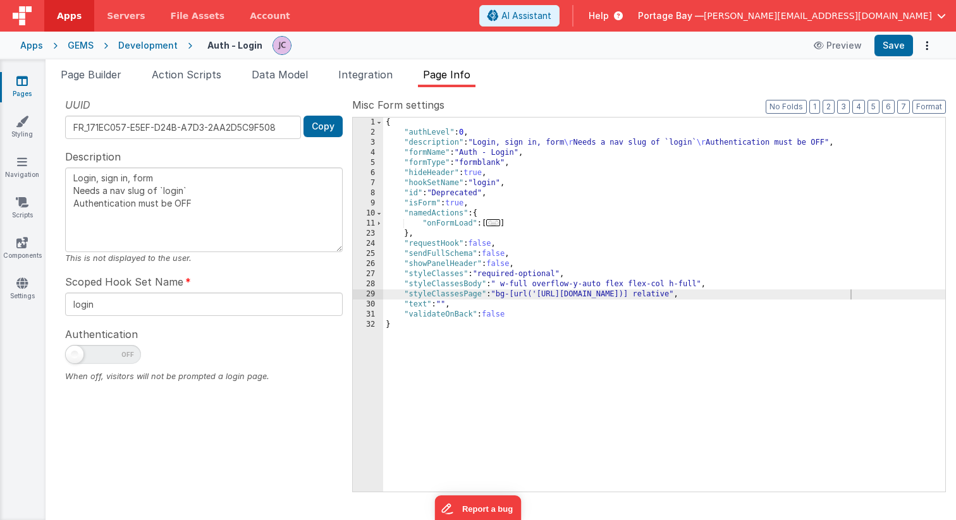
click at [500, 293] on div "{ "authLevel" : 0 , "description" : "Login, sign in, form \r Needs a nav slug o…" at bounding box center [664, 315] width 562 height 394
type textarea "Login, sign in, form Needs a nav slug of `login` Authentication must be OFF"
click at [891, 46] on button "Save" at bounding box center [893, 45] width 39 height 21
click at [86, 75] on span "Page Builder" at bounding box center [91, 74] width 61 height 13
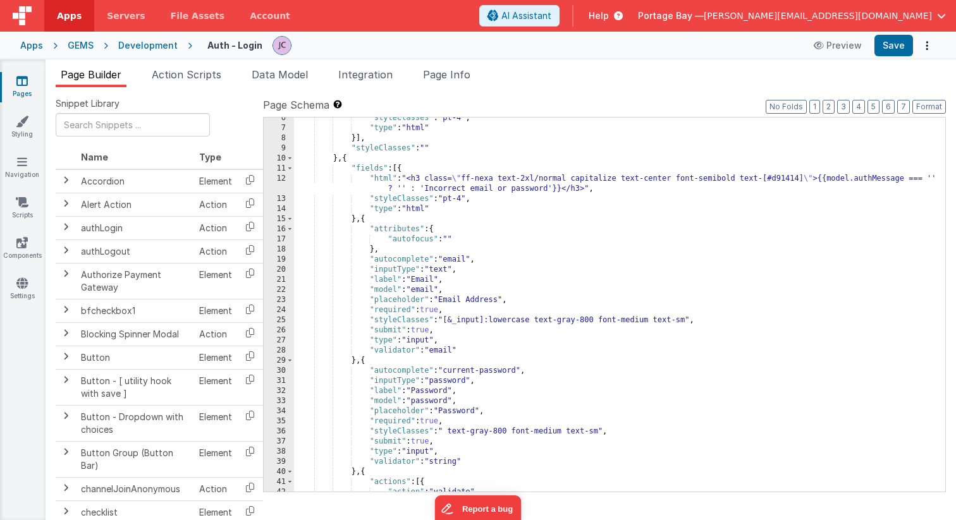
scroll to position [56, 0]
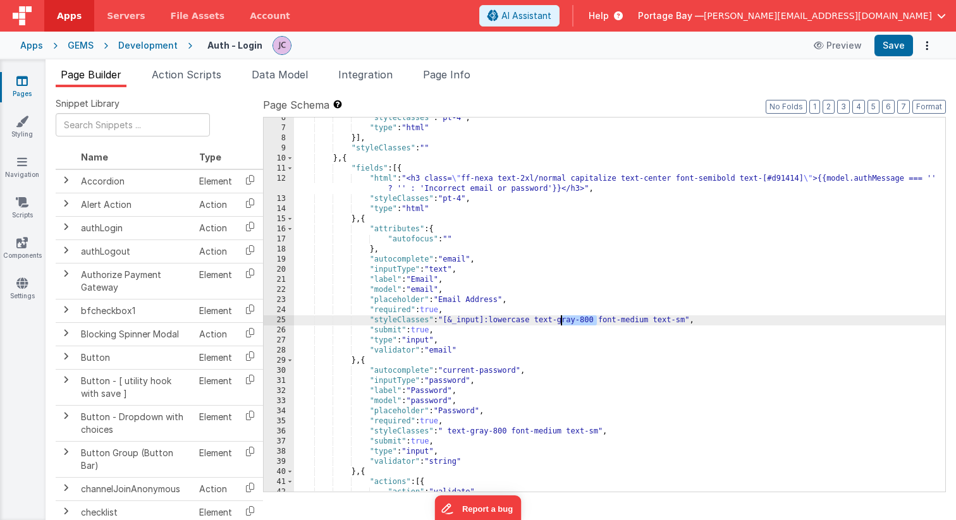
drag, startPoint x: 597, startPoint y: 318, endPoint x: 561, endPoint y: 320, distance: 36.1
click at [561, 320] on div ""styleClasses" : "pt-4" , "type" : "html" }] , "styleClasses" : "" } , { "field…" at bounding box center [619, 310] width 651 height 394
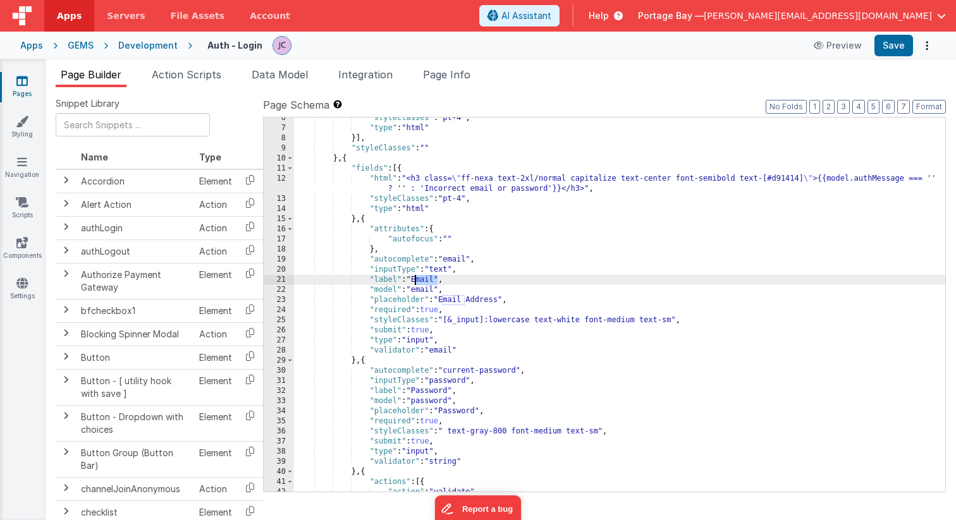
drag, startPoint x: 437, startPoint y: 277, endPoint x: 415, endPoint y: 279, distance: 21.6
click at [415, 279] on div ""styleClasses" : "pt-4" , "type" : "html" }] , "styleClasses" : "" } , { "field…" at bounding box center [619, 310] width 651 height 394
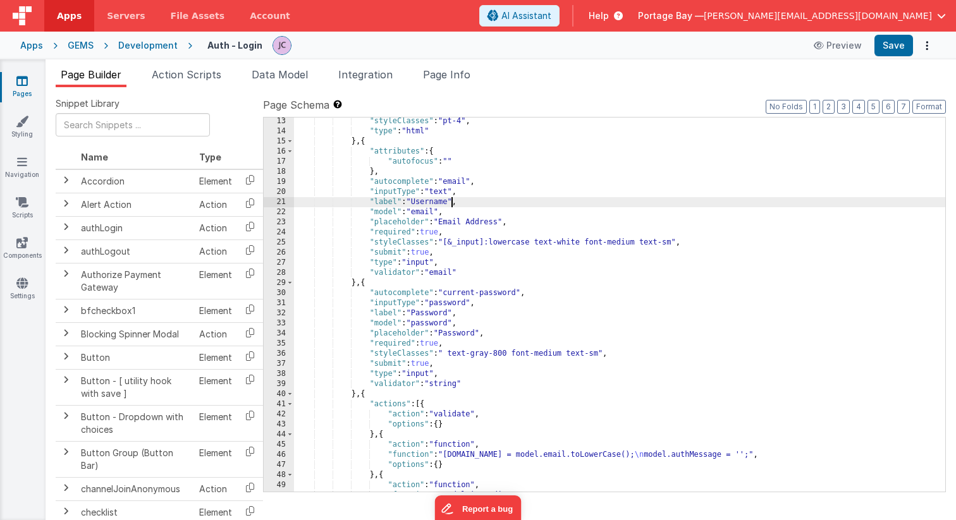
scroll to position [143, 0]
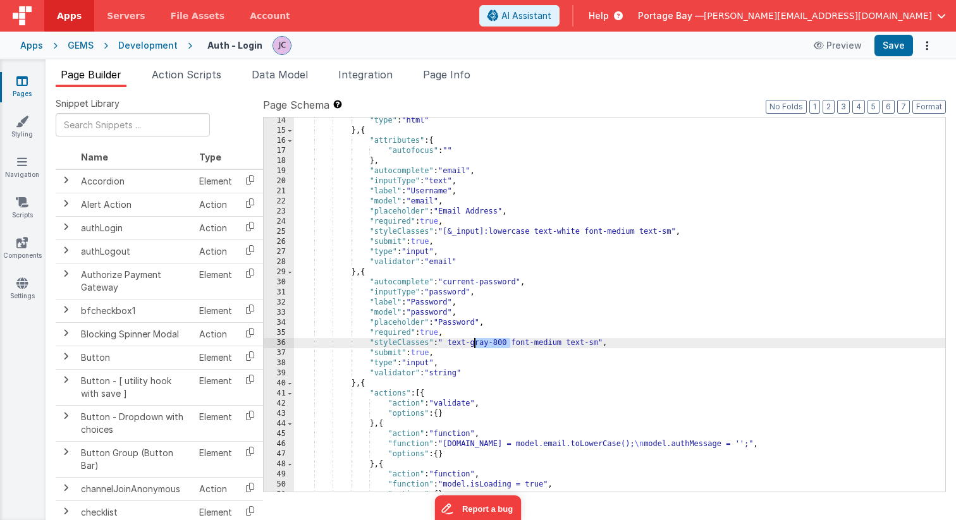
drag, startPoint x: 511, startPoint y: 343, endPoint x: 475, endPoint y: 342, distance: 36.0
click at [475, 342] on div ""type" : "html" } , { "attributes" : { "autofocus" : "" } , "autocomplete" : "e…" at bounding box center [619, 313] width 651 height 394
click at [897, 49] on button "Save" at bounding box center [893, 45] width 39 height 21
drag, startPoint x: 496, startPoint y: 343, endPoint x: 474, endPoint y: 343, distance: 22.1
click at [474, 343] on div ""type" : "html" } , { "attributes" : { "autofocus" : "" } , "autocomplete" : "e…" at bounding box center [619, 313] width 651 height 394
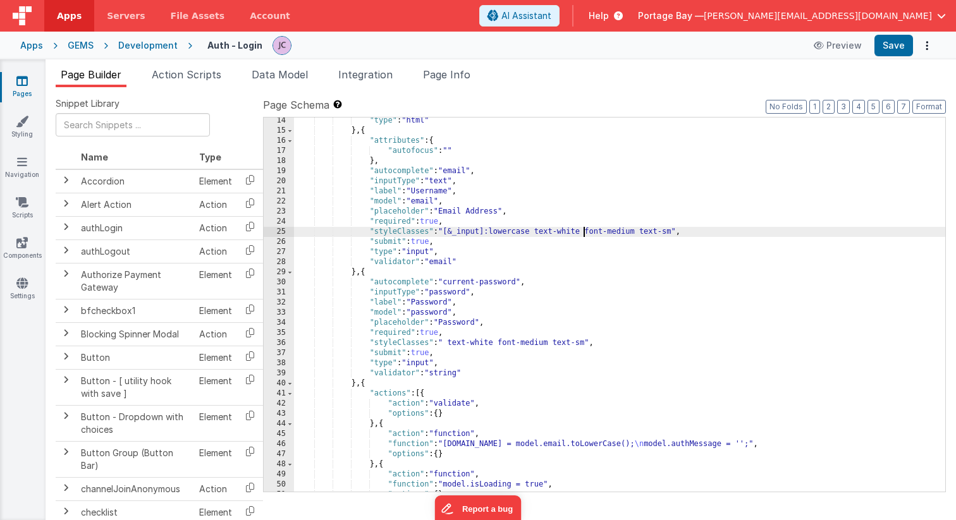
click at [583, 231] on div ""type" : "html" } , { "attributes" : { "autofocus" : "" } , "autocomplete" : "e…" at bounding box center [619, 313] width 651 height 394
drag, startPoint x: 580, startPoint y: 231, endPoint x: 563, endPoint y: 231, distance: 17.1
click at [563, 231] on div ""type" : "html" } , { "attributes" : { "autofocus" : "" } , "autocomplete" : "e…" at bounding box center [619, 313] width 651 height 394
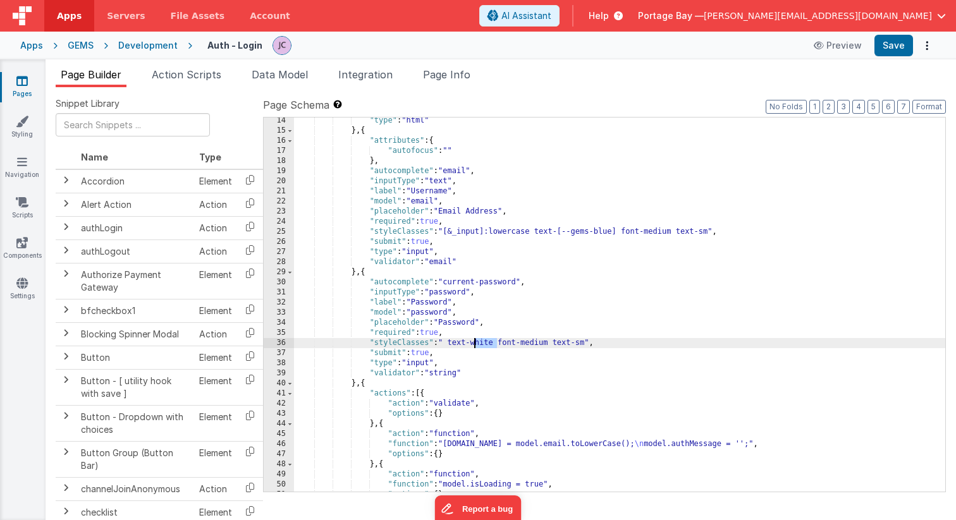
drag, startPoint x: 496, startPoint y: 343, endPoint x: 475, endPoint y: 343, distance: 21.5
click at [475, 343] on div ""type" : "html" } , { "attributes" : { "autofocus" : "" } , "autocomplete" : "e…" at bounding box center [619, 313] width 651 height 394
click at [903, 44] on button "Save" at bounding box center [893, 45] width 39 height 21
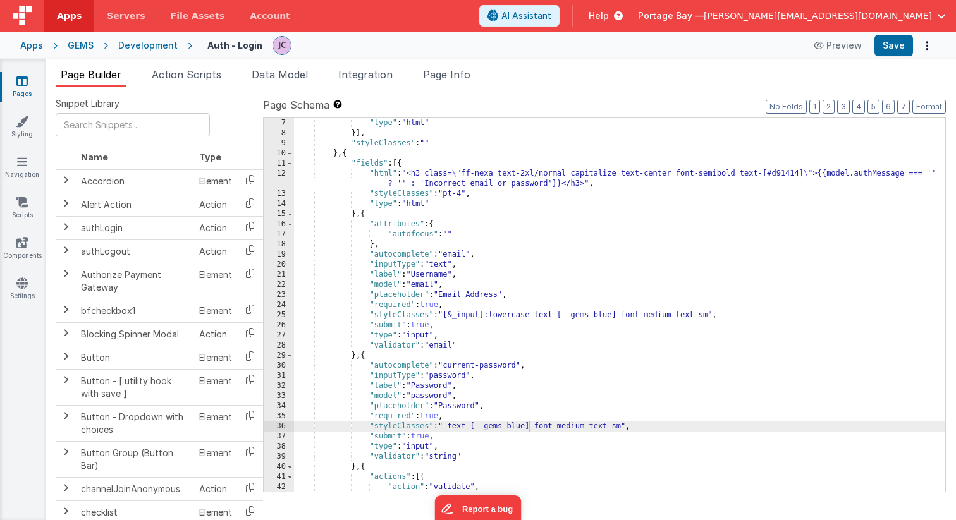
scroll to position [0, 0]
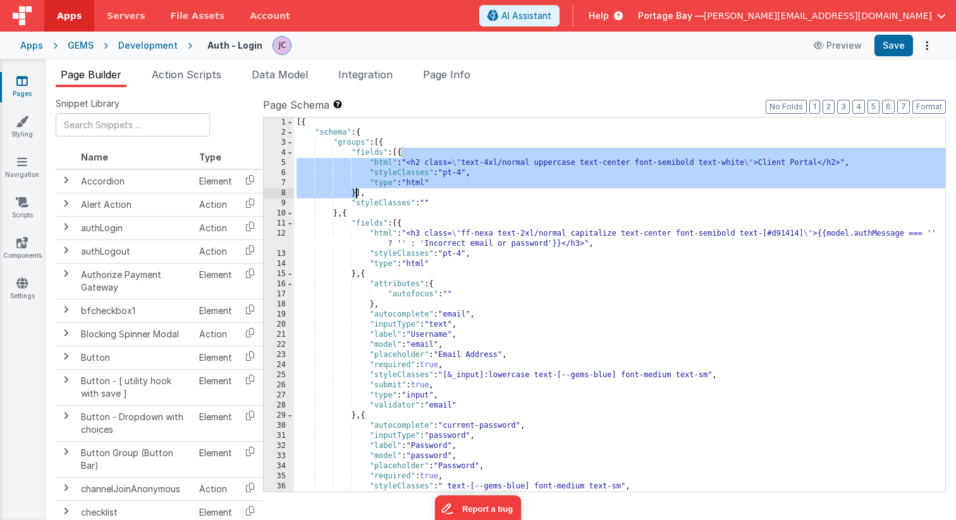
drag, startPoint x: 402, startPoint y: 152, endPoint x: 355, endPoint y: 189, distance: 59.8
click at [355, 189] on div "[{ "schema" : { "groups" : [{ "fields" : [{ "html" : "<h2 class= \" text-4xl/no…" at bounding box center [619, 315] width 651 height 394
click at [400, 222] on div "[{ "schema" : { "groups" : [{ "fields" : [{ "html" : "<h2 class= \" text-4xl/no…" at bounding box center [619, 314] width 651 height 394
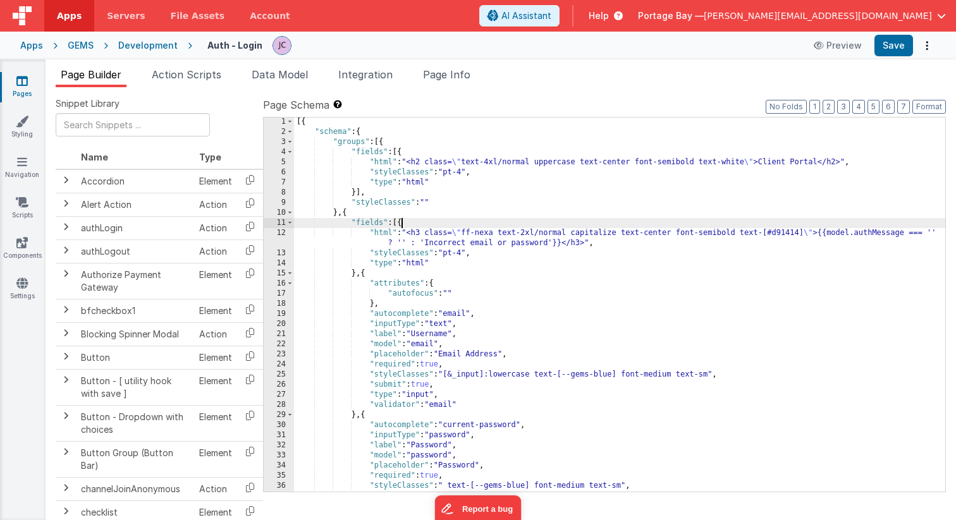
paste textarea
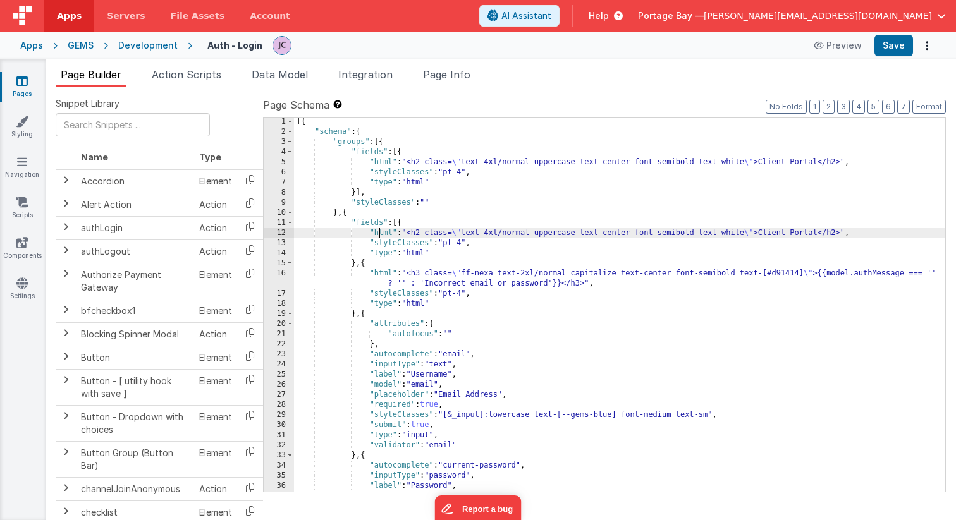
click at [380, 232] on div "[{ "schema" : { "groups" : [{ "fields" : [{ "html" : "<h2 class= \" text-4xl/no…" at bounding box center [619, 314] width 651 height 394
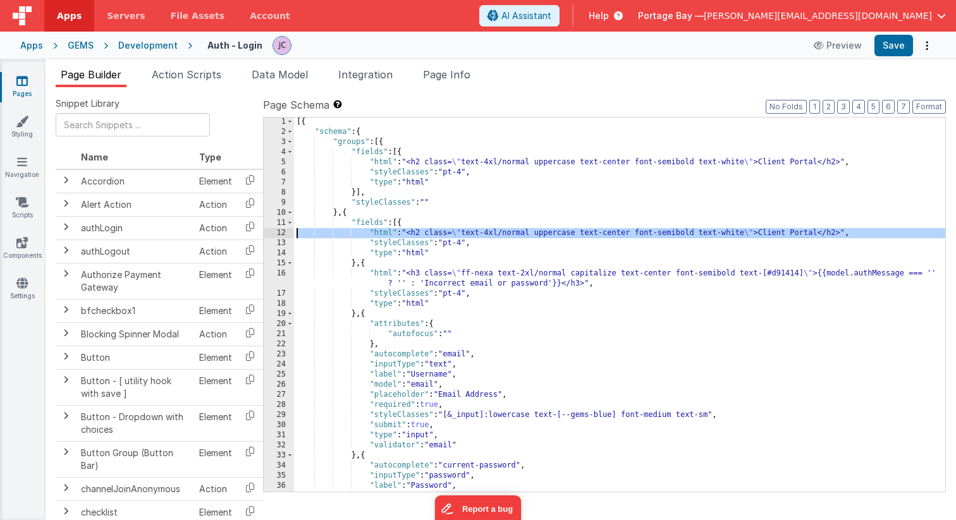
click at [278, 233] on div "12" at bounding box center [279, 233] width 30 height 10
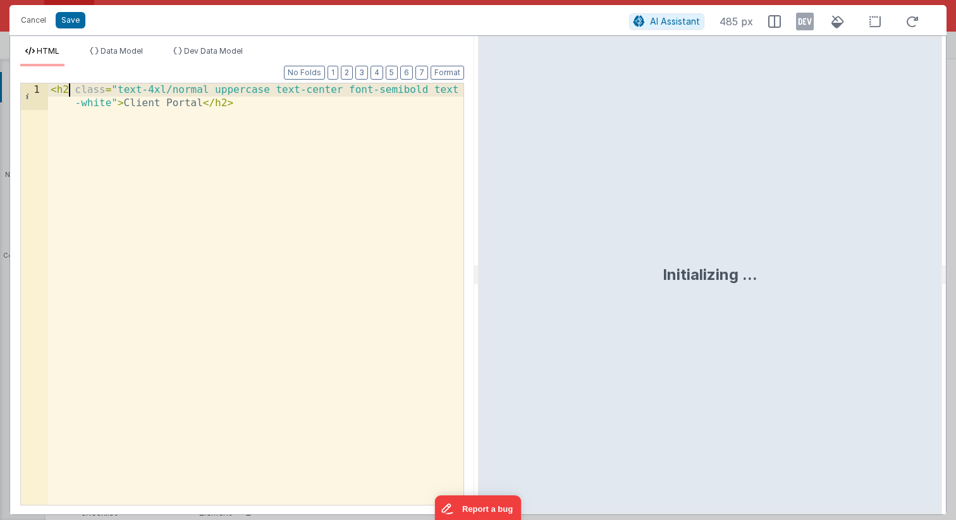
click at [69, 89] on div "< h2 class = "text-4xl/normal uppercase text-center font-semibold text -white" …" at bounding box center [255, 320] width 415 height 475
click at [226, 105] on div "< h3 class = "text-4xl/normal uppercase text-center font-semibold text -white" …" at bounding box center [255, 320] width 415 height 475
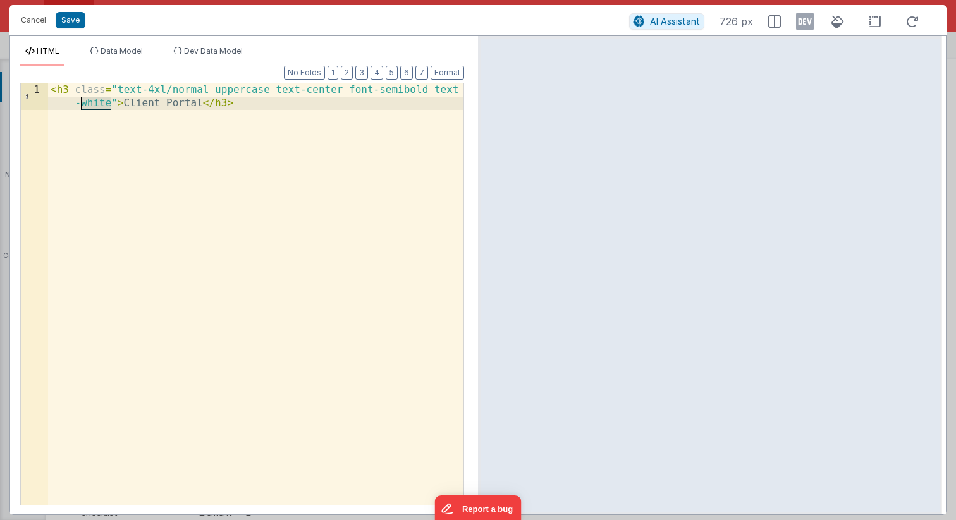
drag, startPoint x: 109, startPoint y: 102, endPoint x: 81, endPoint y: 104, distance: 28.5
click at [81, 104] on div "< h3 class = "text-4xl/normal uppercase text-center font-semibold text -white" …" at bounding box center [255, 320] width 415 height 475
click at [152, 90] on div "< h3 class = "text-4xl/normal uppercase text-center font-semibold text -[--gems…" at bounding box center [255, 320] width 415 height 475
drag, startPoint x: 249, startPoint y: 104, endPoint x: 172, endPoint y: 107, distance: 77.2
click at [172, 107] on div "< h3 class = "text-2xl/normal uppercase text-center font-semibold text -[--gems…" at bounding box center [255, 320] width 415 height 475
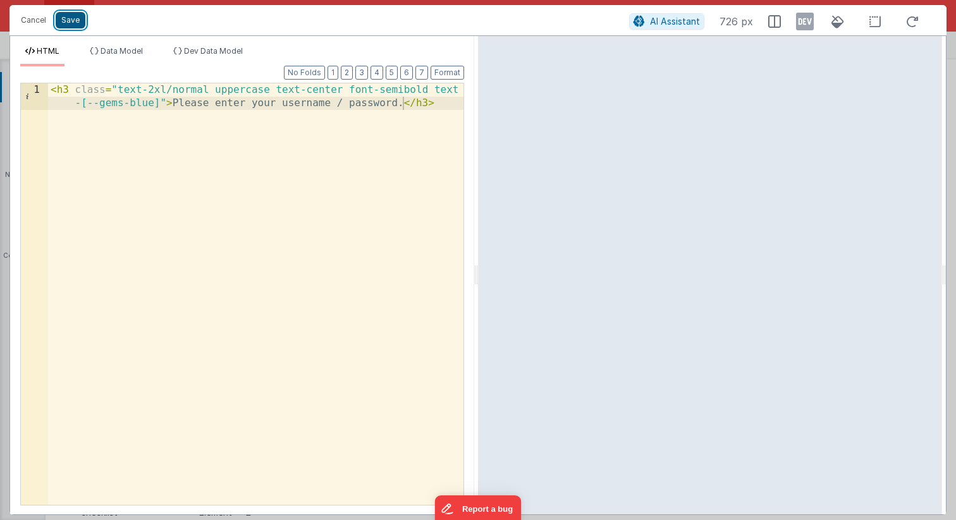
click at [76, 16] on button "Save" at bounding box center [71, 20] width 30 height 16
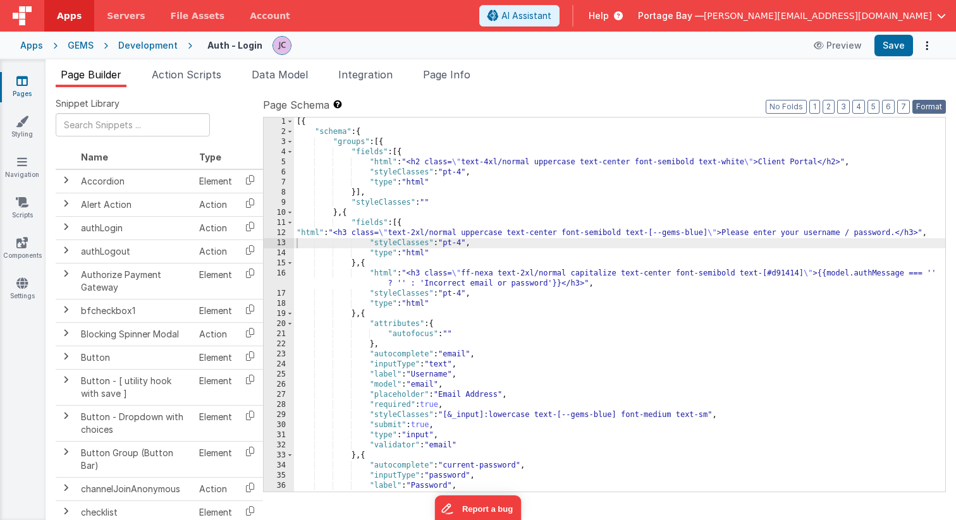
click at [937, 110] on button "Format" at bounding box center [928, 107] width 33 height 14
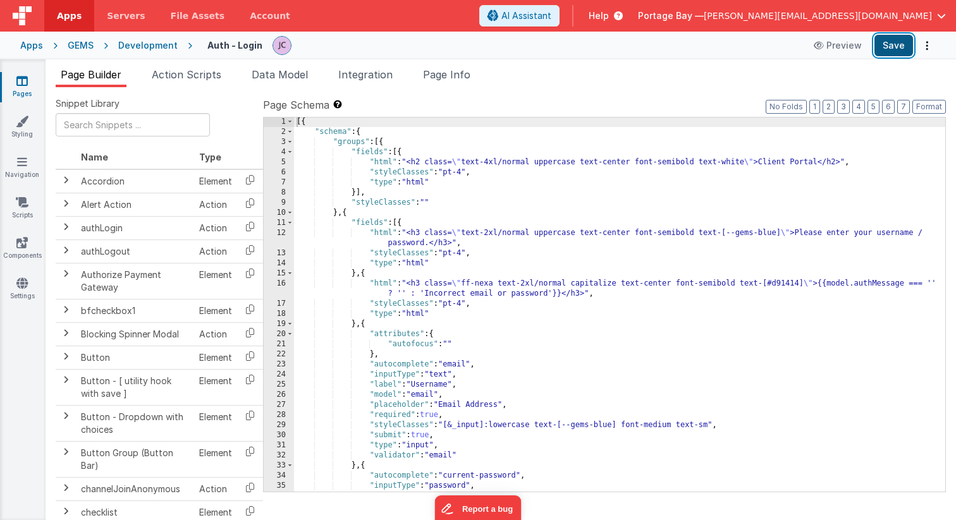
click at [901, 48] on button "Save" at bounding box center [893, 45] width 39 height 21
click at [384, 233] on div "[{ "schema" : { "groups" : [{ "fields" : [{ "html" : "<h2 class= \" text-4xl/no…" at bounding box center [619, 314] width 651 height 394
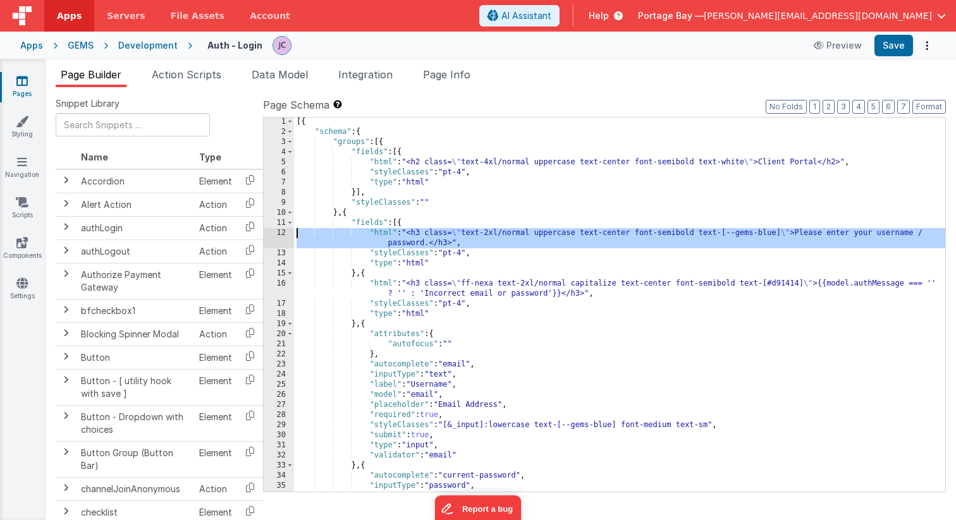
click at [282, 234] on div "12" at bounding box center [279, 238] width 30 height 20
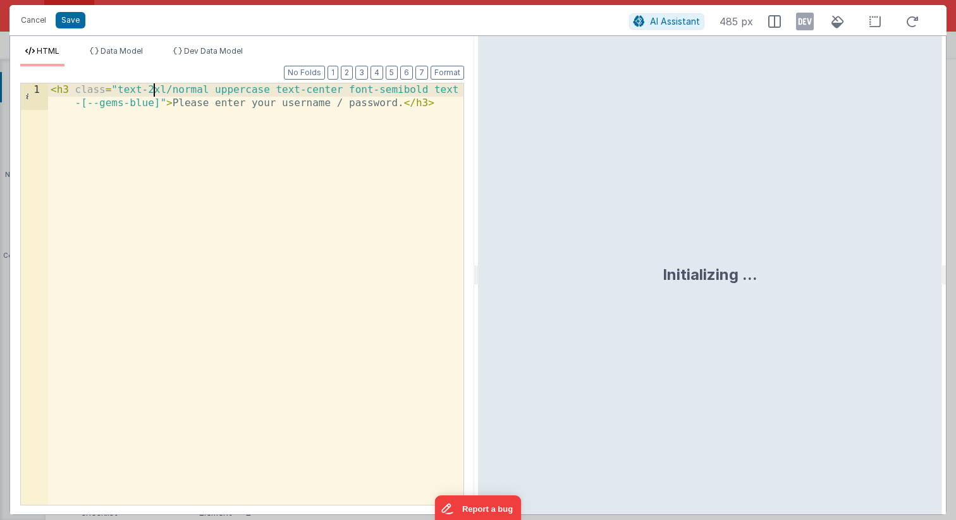
click at [155, 87] on div "< h3 class = "text-2xl/normal uppercase text-center font-semibold text -[--gems…" at bounding box center [255, 320] width 415 height 475
click at [73, 18] on button "Save" at bounding box center [71, 20] width 30 height 16
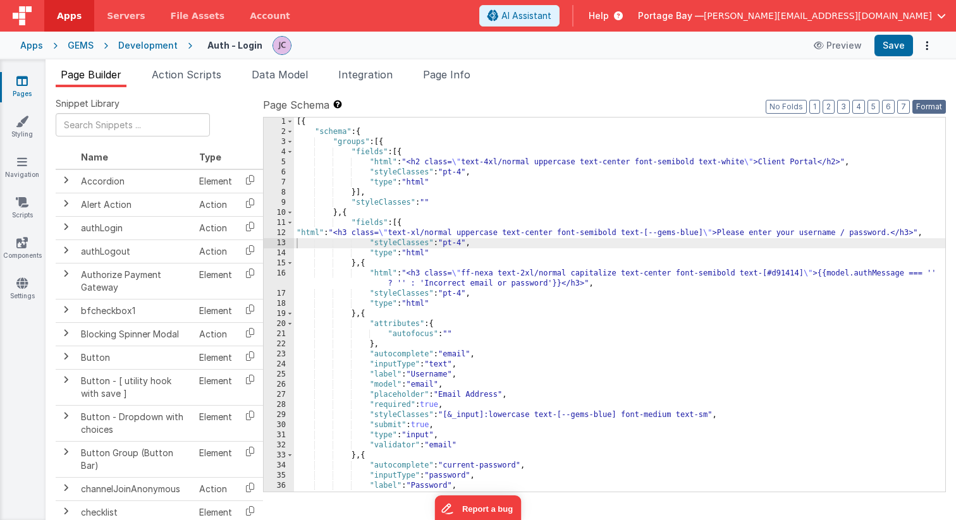
click at [929, 107] on button "Format" at bounding box center [928, 107] width 33 height 14
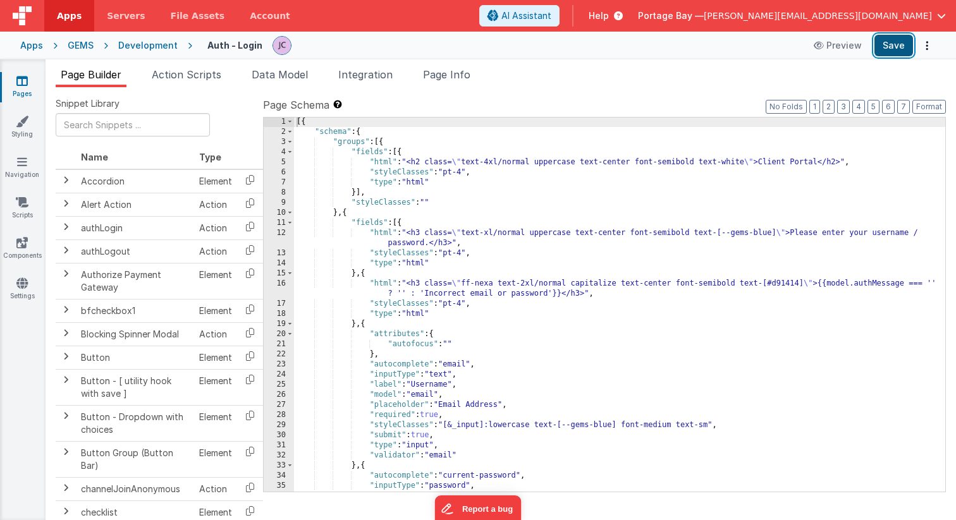
click at [899, 47] on button "Save" at bounding box center [893, 45] width 39 height 21
click at [380, 231] on div "[{ "schema" : { "groups" : [{ "fields" : [{ "html" : "<h2 class= \" text-4xl/no…" at bounding box center [619, 314] width 651 height 394
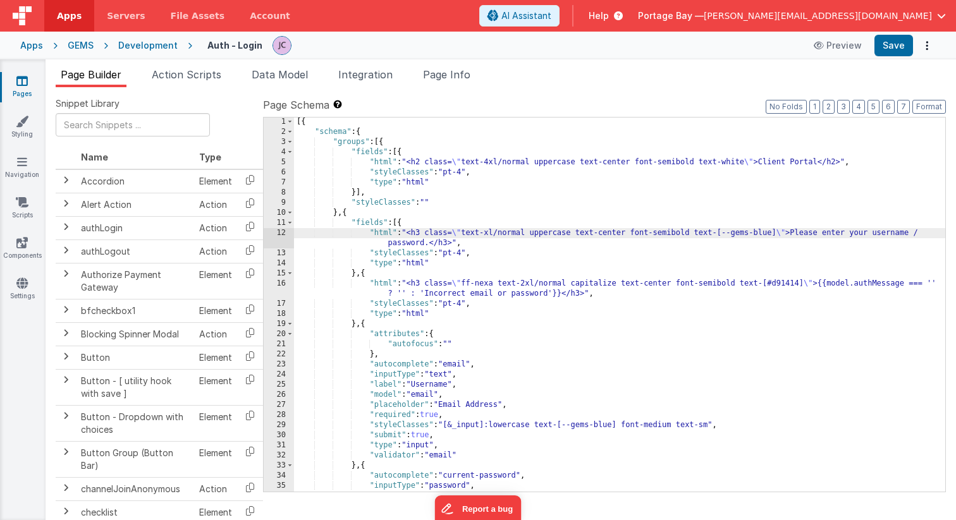
click at [282, 232] on div "12" at bounding box center [279, 238] width 30 height 20
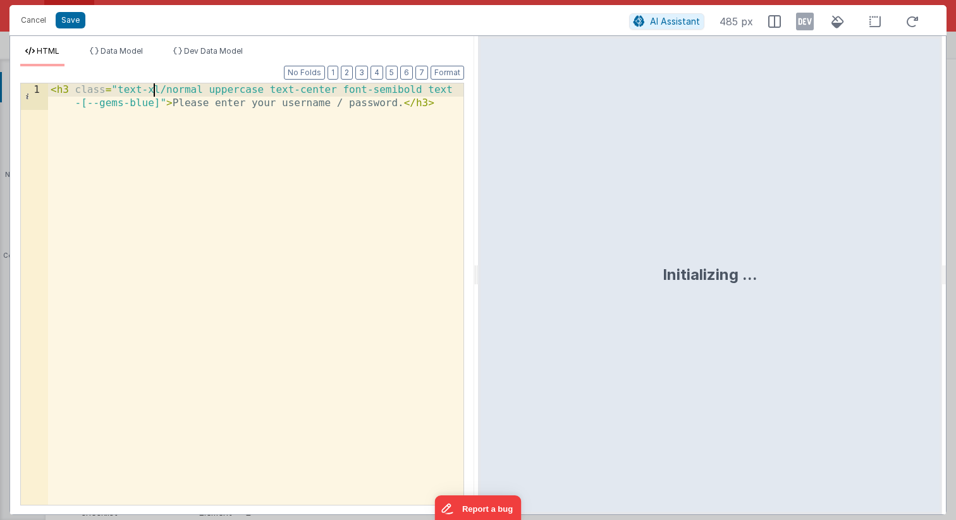
click at [156, 90] on div "< h3 class = "text-xl/normal uppercase text-center font-semibold text -[--gems-…" at bounding box center [255, 320] width 415 height 475
click at [159, 88] on div "< h3 class = "text-xl/normal uppercase text-center font-semibold text -[--gems-…" at bounding box center [255, 320] width 415 height 475
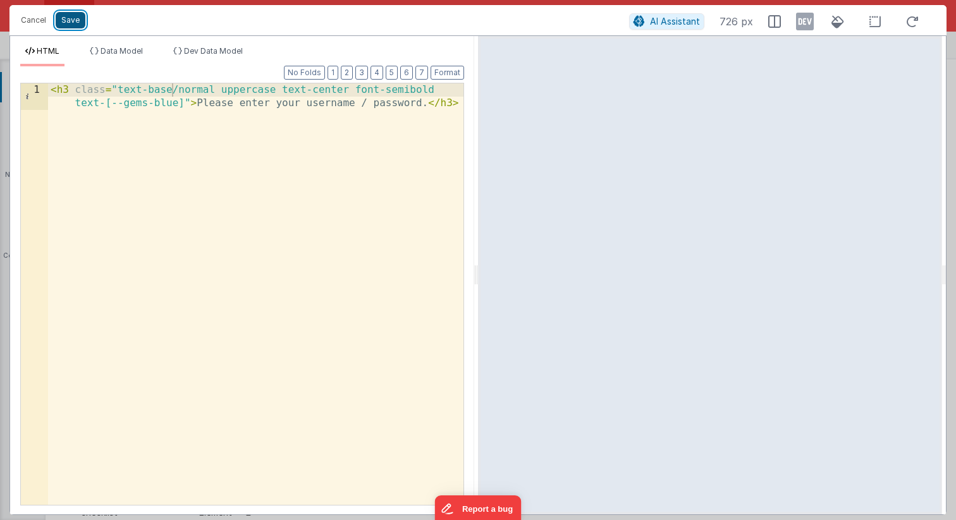
click at [66, 21] on button "Save" at bounding box center [71, 20] width 30 height 16
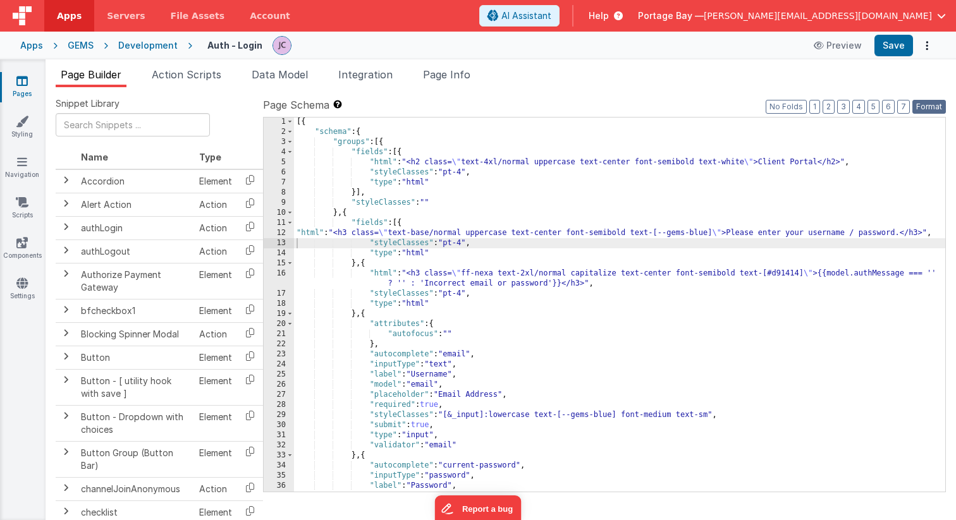
click at [928, 105] on button "Format" at bounding box center [928, 107] width 33 height 14
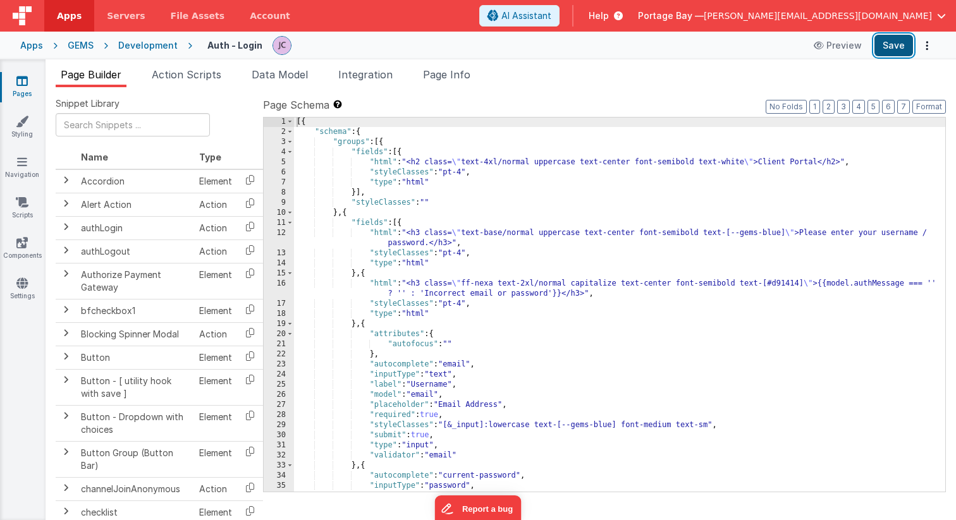
click at [887, 44] on button "Save" at bounding box center [893, 45] width 39 height 21
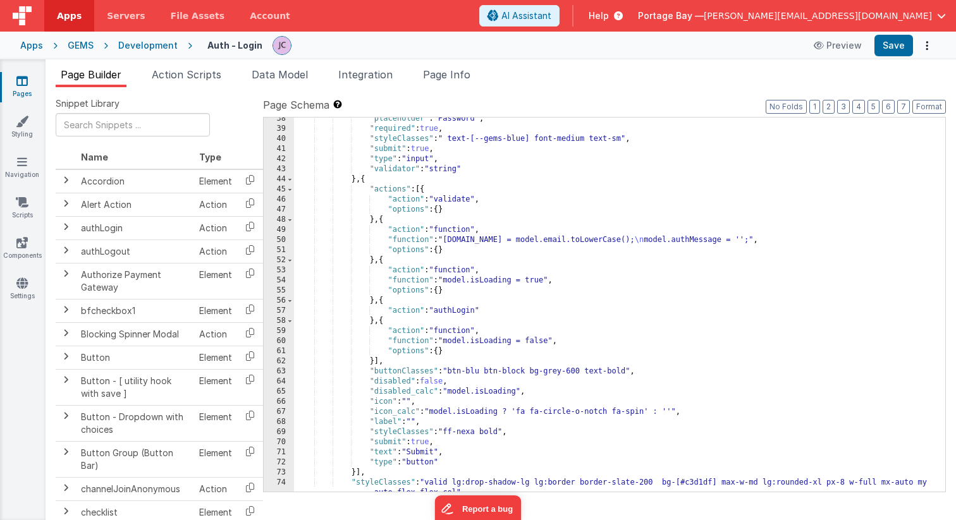
scroll to position [435, 0]
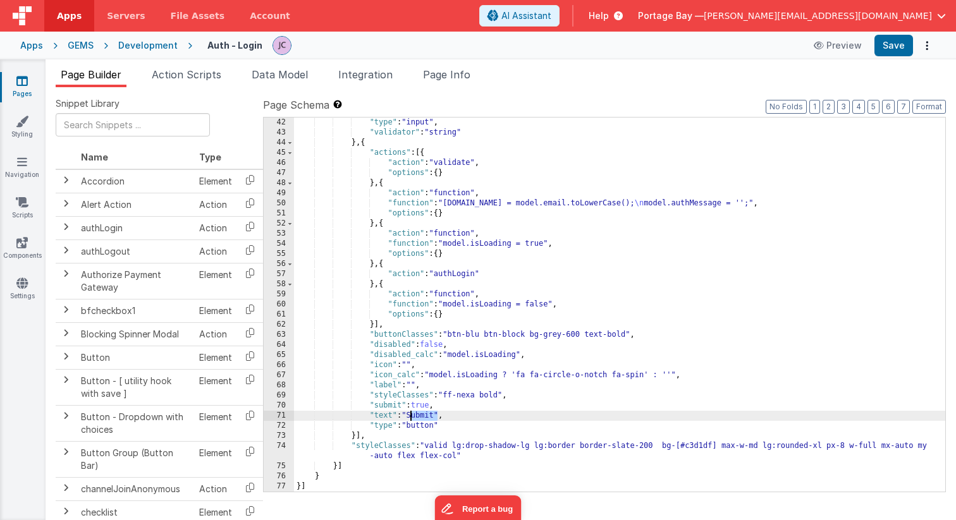
drag, startPoint x: 437, startPoint y: 415, endPoint x: 411, endPoint y: 415, distance: 25.3
click at [411, 415] on div ""type" : "input" , "validator" : "string" } , { "actions" : [{ "action" : "vali…" at bounding box center [619, 315] width 651 height 394
click at [896, 46] on button "Save" at bounding box center [893, 45] width 39 height 21
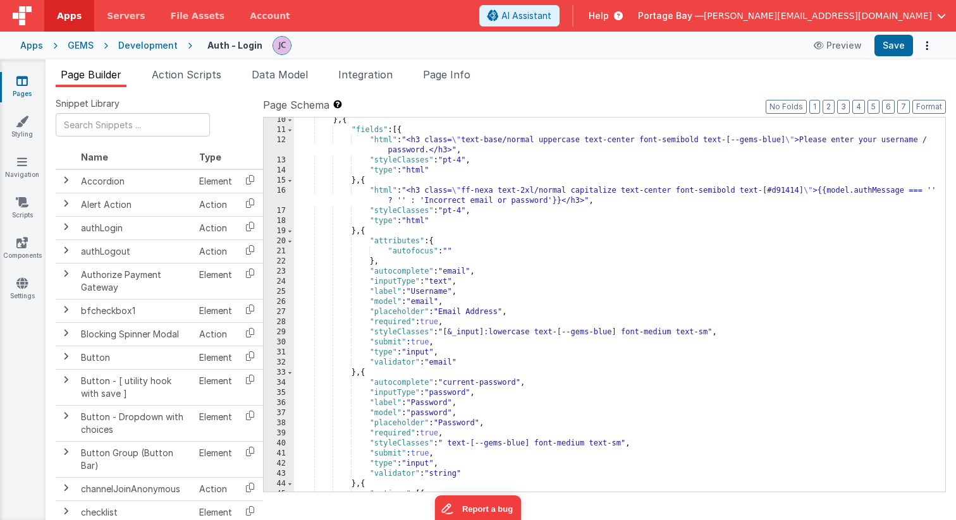
scroll to position [0, 0]
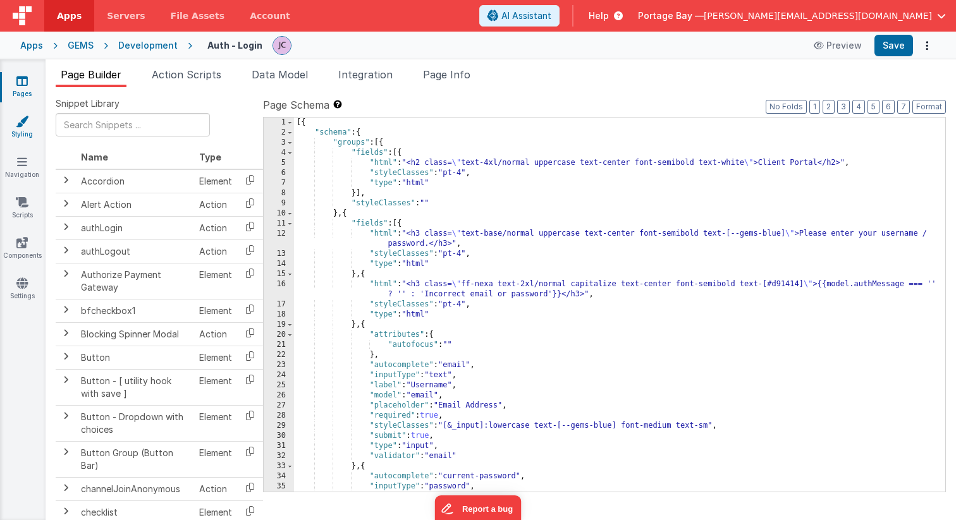
click at [23, 126] on icon at bounding box center [22, 121] width 13 height 13
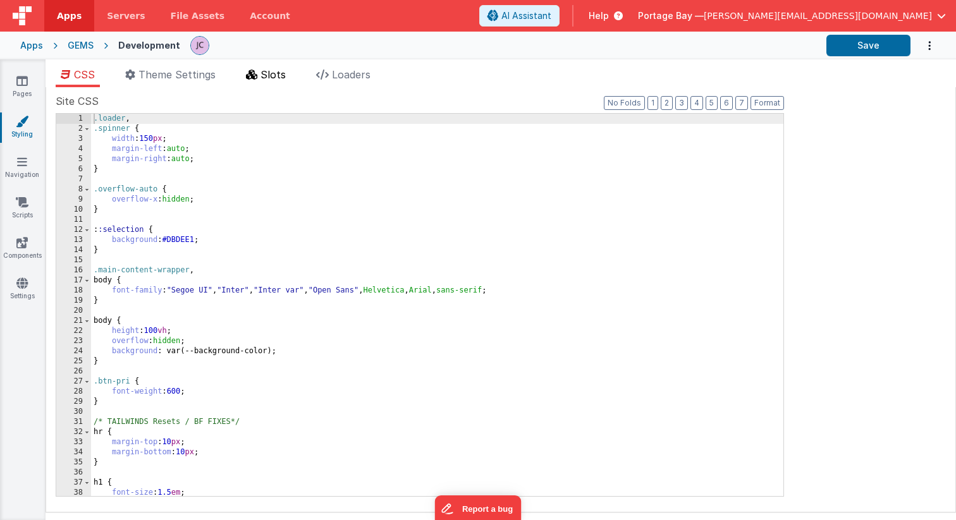
click at [260, 73] on li "Slots" at bounding box center [266, 77] width 50 height 20
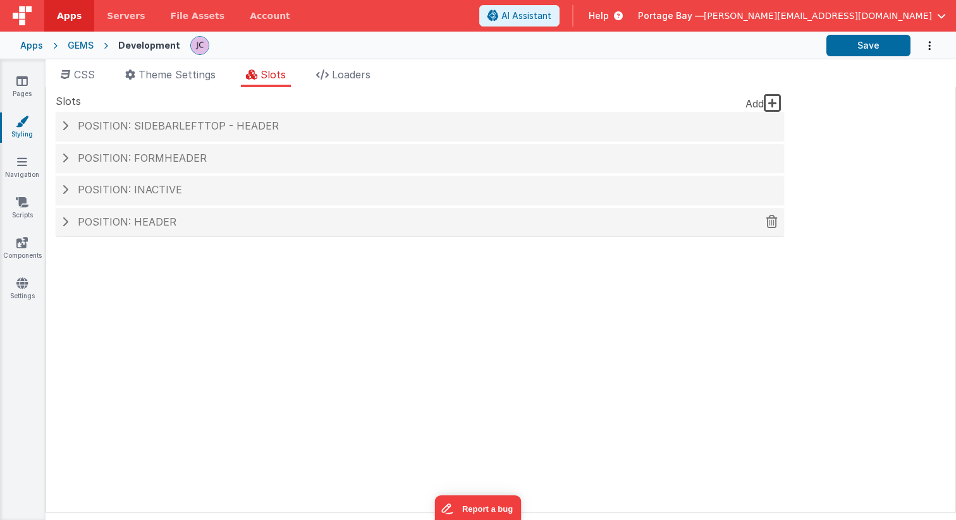
click at [62, 222] on span at bounding box center [65, 222] width 6 height 10
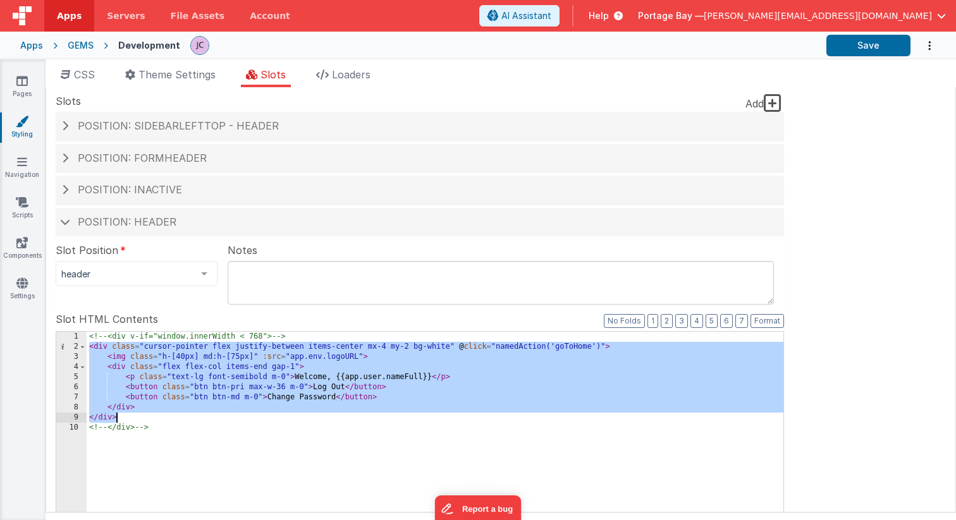
drag, startPoint x: 88, startPoint y: 346, endPoint x: 134, endPoint y: 415, distance: 83.1
click at [20, 85] on icon at bounding box center [21, 81] width 11 height 13
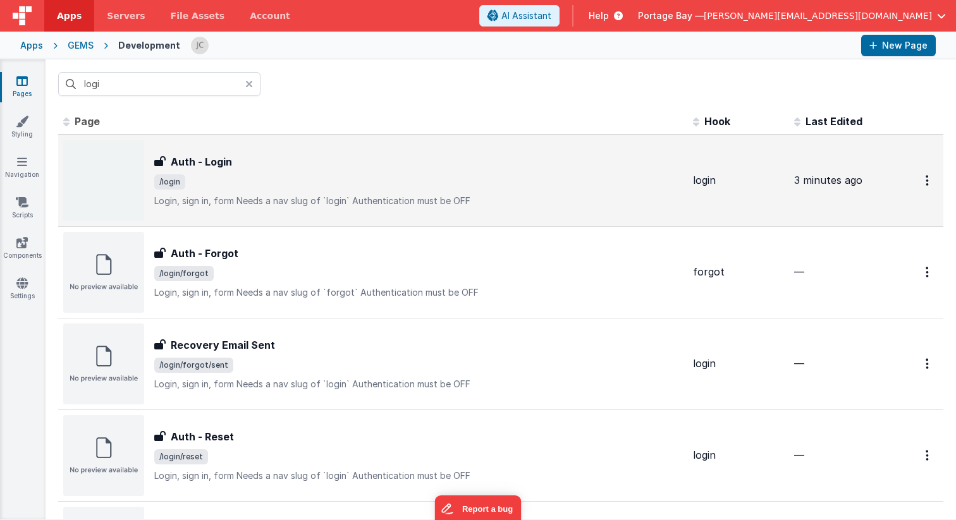
click at [269, 169] on div "Auth - Login Auth - Login /login Login, sign in, formNeeds a nav slug of `logi…" at bounding box center [418, 180] width 528 height 53
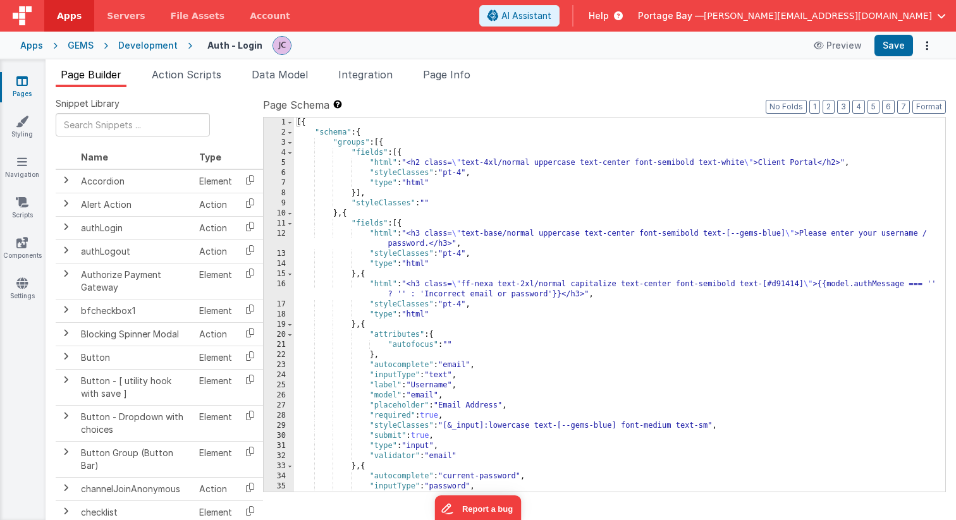
click at [402, 152] on div "[{ "schema" : { "groups" : [{ "fields" : [{ "html" : "<h2 class= \" text-4xl/no…" at bounding box center [619, 315] width 651 height 394
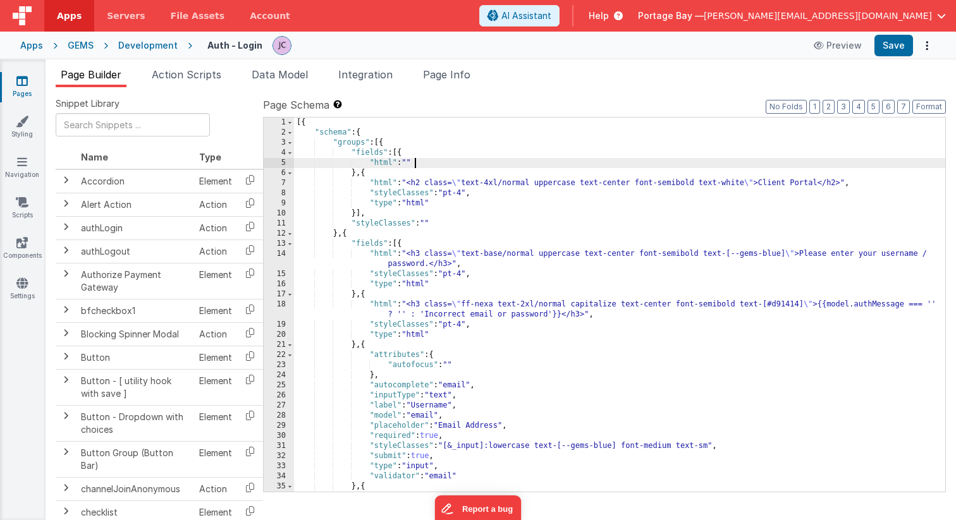
click at [283, 163] on div "5" at bounding box center [279, 163] width 30 height 10
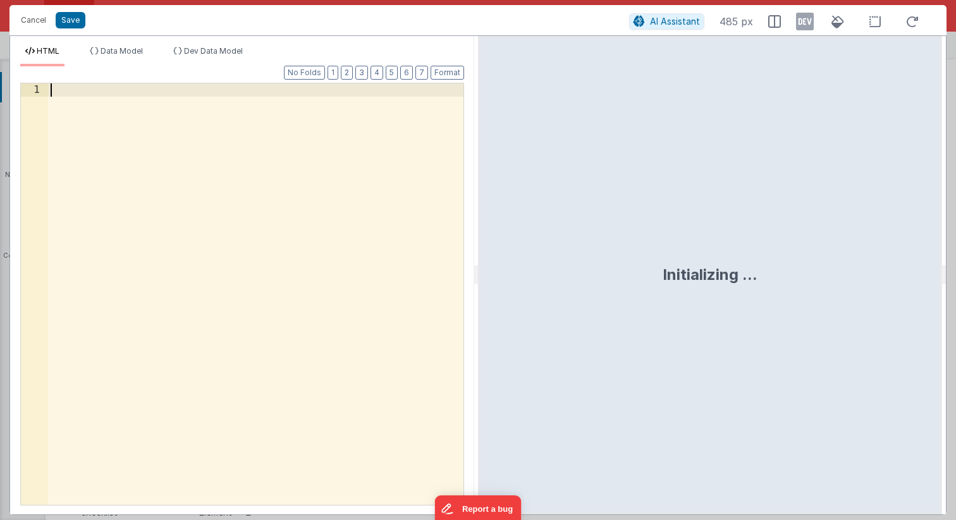
click at [234, 102] on div at bounding box center [255, 307] width 415 height 448
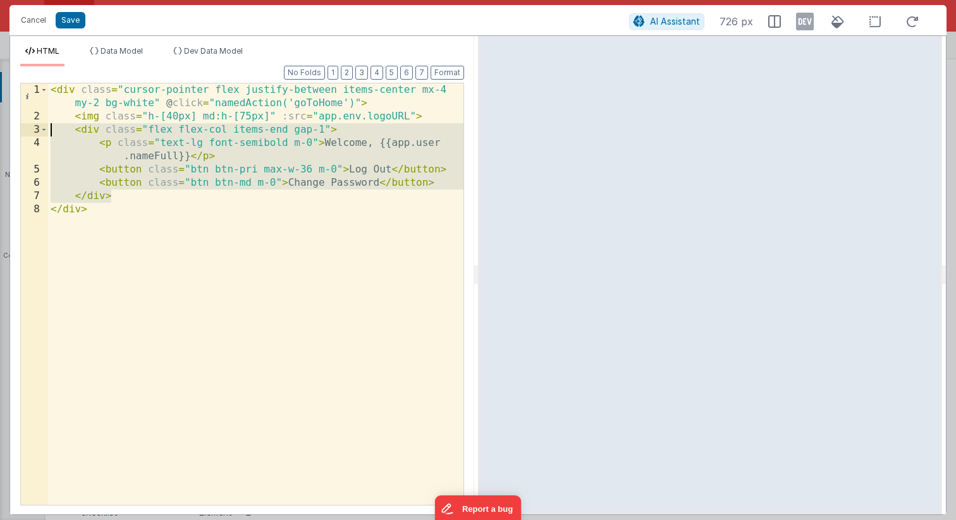
drag, startPoint x: 128, startPoint y: 198, endPoint x: 36, endPoint y: 127, distance: 115.8
click at [36, 127] on div "1 2 3 4 5 6 7 8 < div class = "cursor-pointer flex justify-between items-center…" at bounding box center [242, 294] width 444 height 423
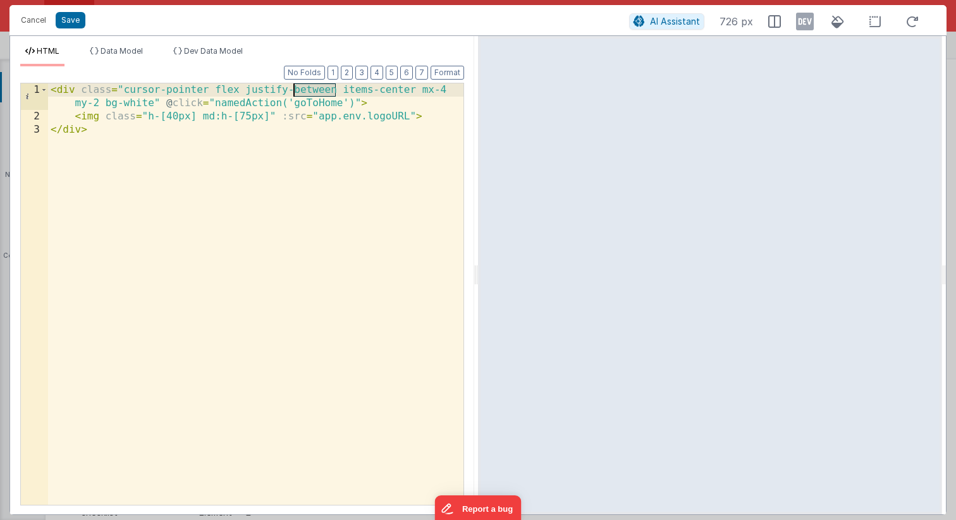
drag, startPoint x: 335, startPoint y: 91, endPoint x: 295, endPoint y: 90, distance: 40.5
click at [295, 90] on div "< div class = "cursor-pointer flex justify-between items-center mx-4 my-2 bg-wh…" at bounding box center [255, 313] width 415 height 461
click at [70, 20] on button "Save" at bounding box center [71, 20] width 30 height 16
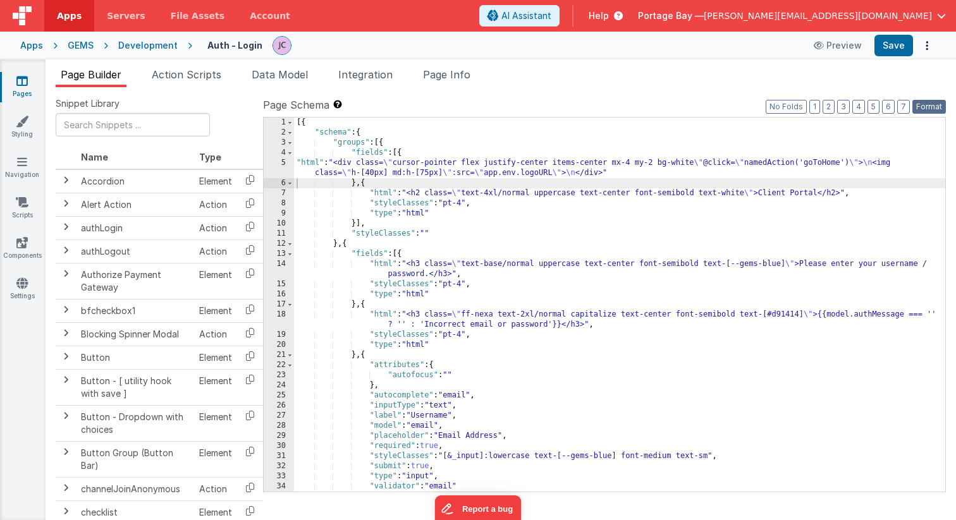
click at [923, 105] on button "Format" at bounding box center [928, 107] width 33 height 14
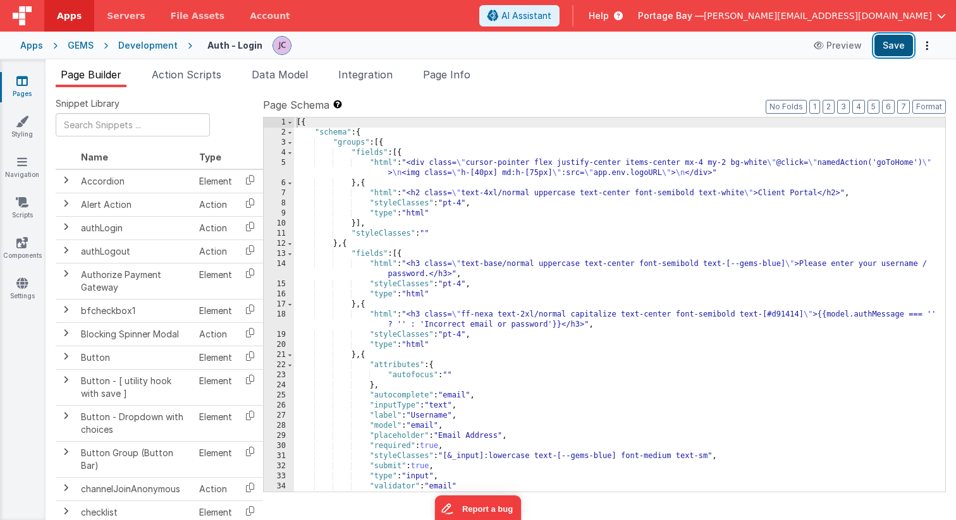
click at [901, 49] on button "Save" at bounding box center [893, 45] width 39 height 21
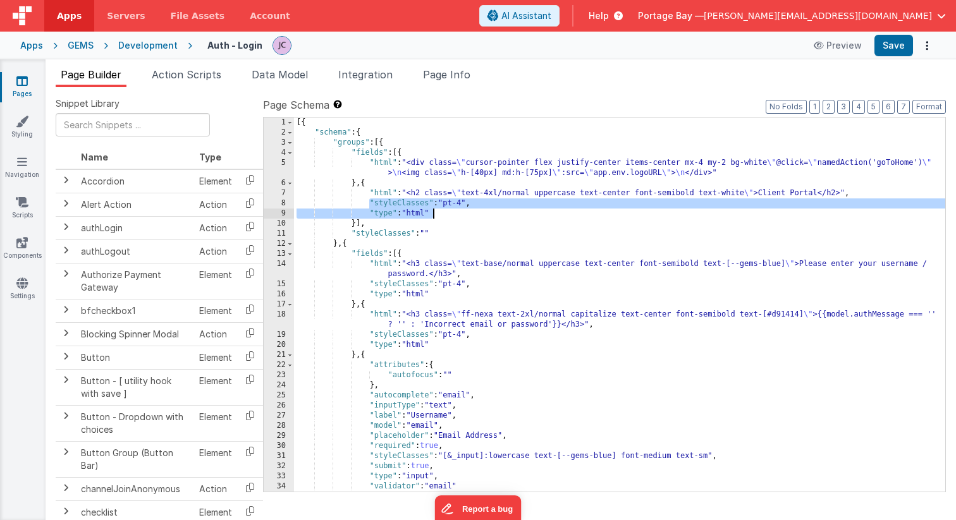
drag, startPoint x: 370, startPoint y: 203, endPoint x: 434, endPoint y: 216, distance: 65.2
click at [434, 216] on div "[{ "schema" : { "groups" : [{ "fields" : [{ "html" : "<div class= \" cursor-poi…" at bounding box center [619, 315] width 651 height 394
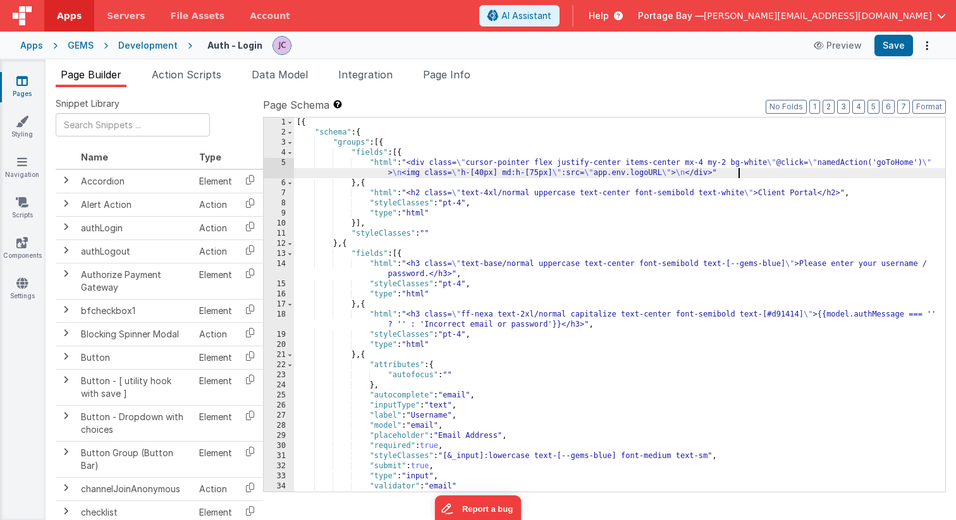
click at [738, 169] on div "[{ "schema" : { "groups" : [{ "fields" : [{ "html" : "<div class= \" cursor-poi…" at bounding box center [619, 315] width 651 height 394
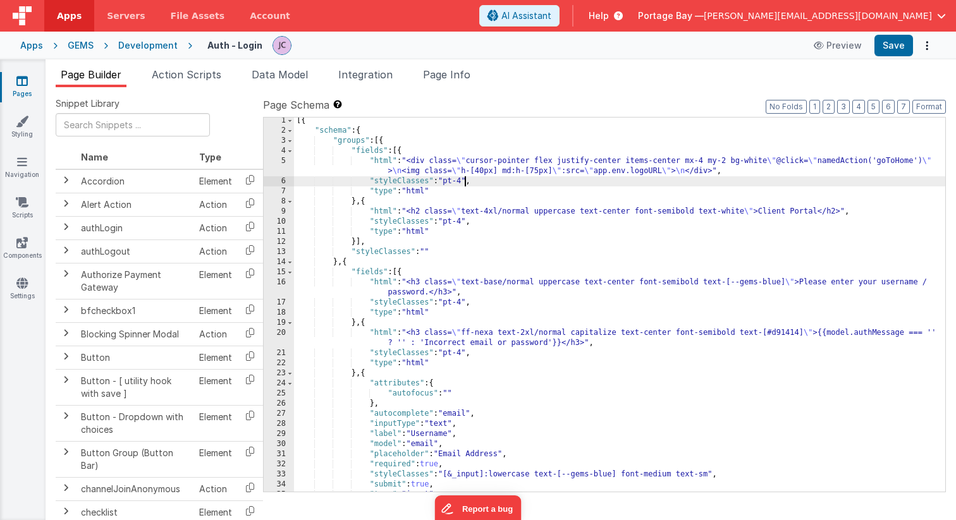
scroll to position [8, 0]
click at [466, 182] on div "[{ "schema" : { "groups" : [{ "fields" : [{ "html" : "<div class= \" cursor-poi…" at bounding box center [619, 313] width 651 height 394
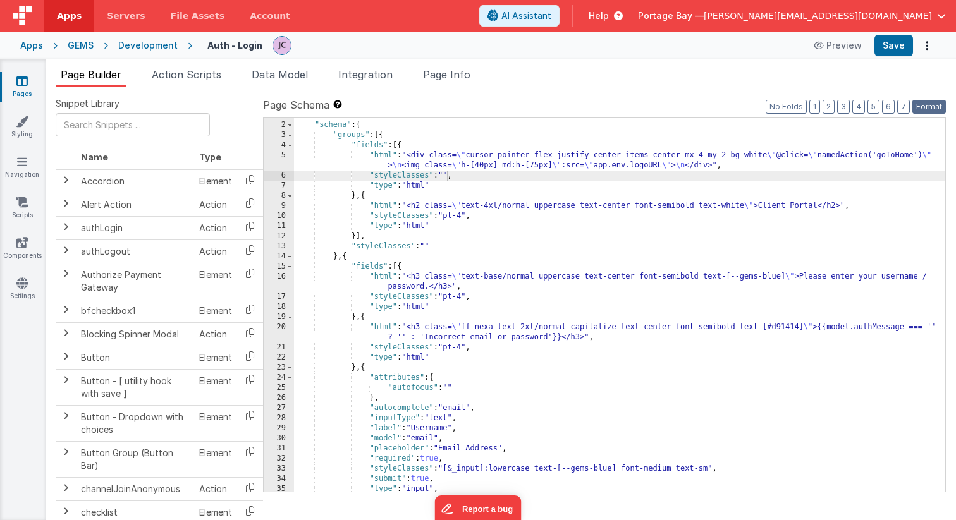
click at [927, 104] on button "Format" at bounding box center [928, 107] width 33 height 14
click at [889, 43] on button "Save" at bounding box center [893, 45] width 39 height 21
